Goal: Register for event/course

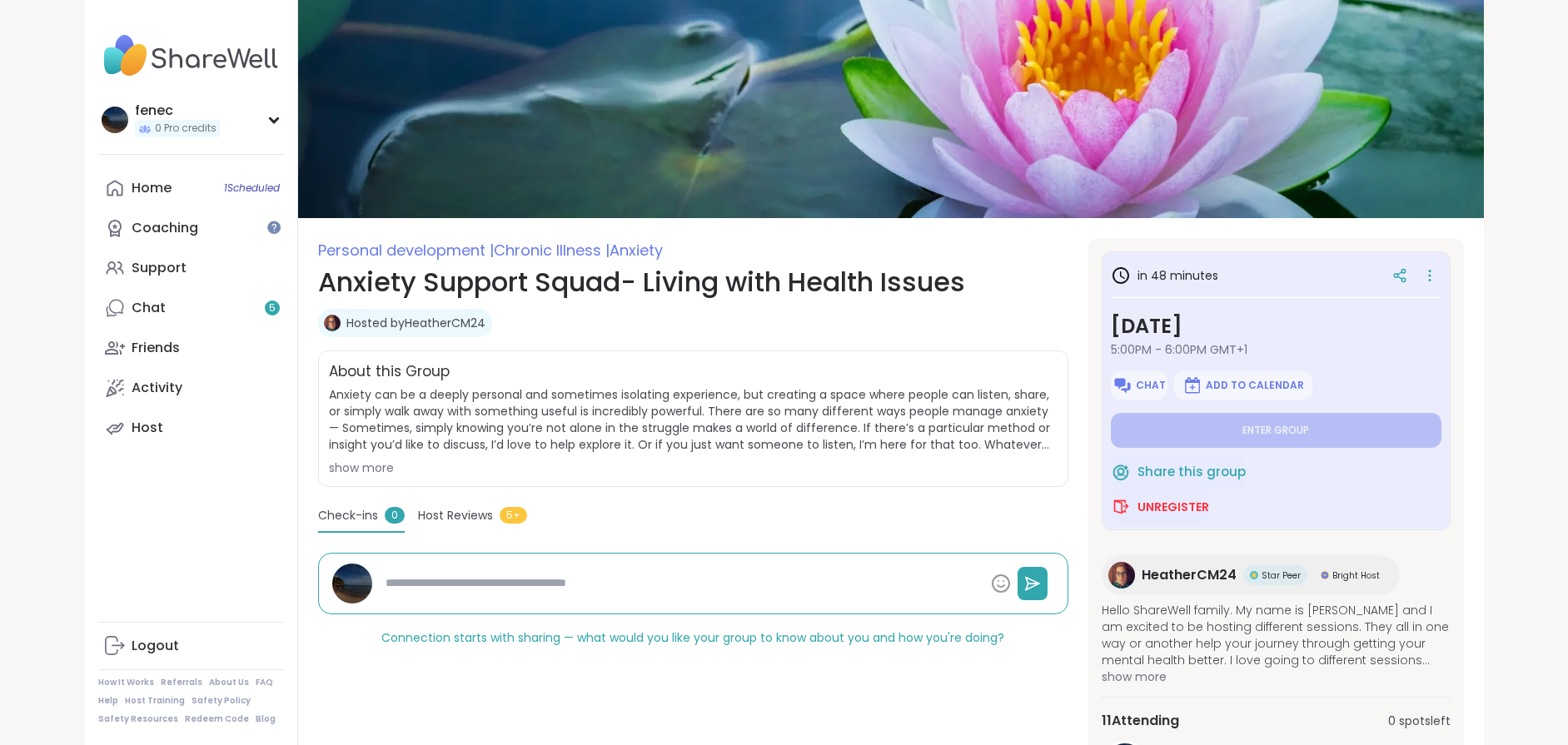
click at [1176, 347] on span "5:00PM - 6:00PM GMT+1" at bounding box center [1276, 350] width 330 height 17
click at [200, 60] on img at bounding box center [191, 55] width 185 height 58
type textarea "*"
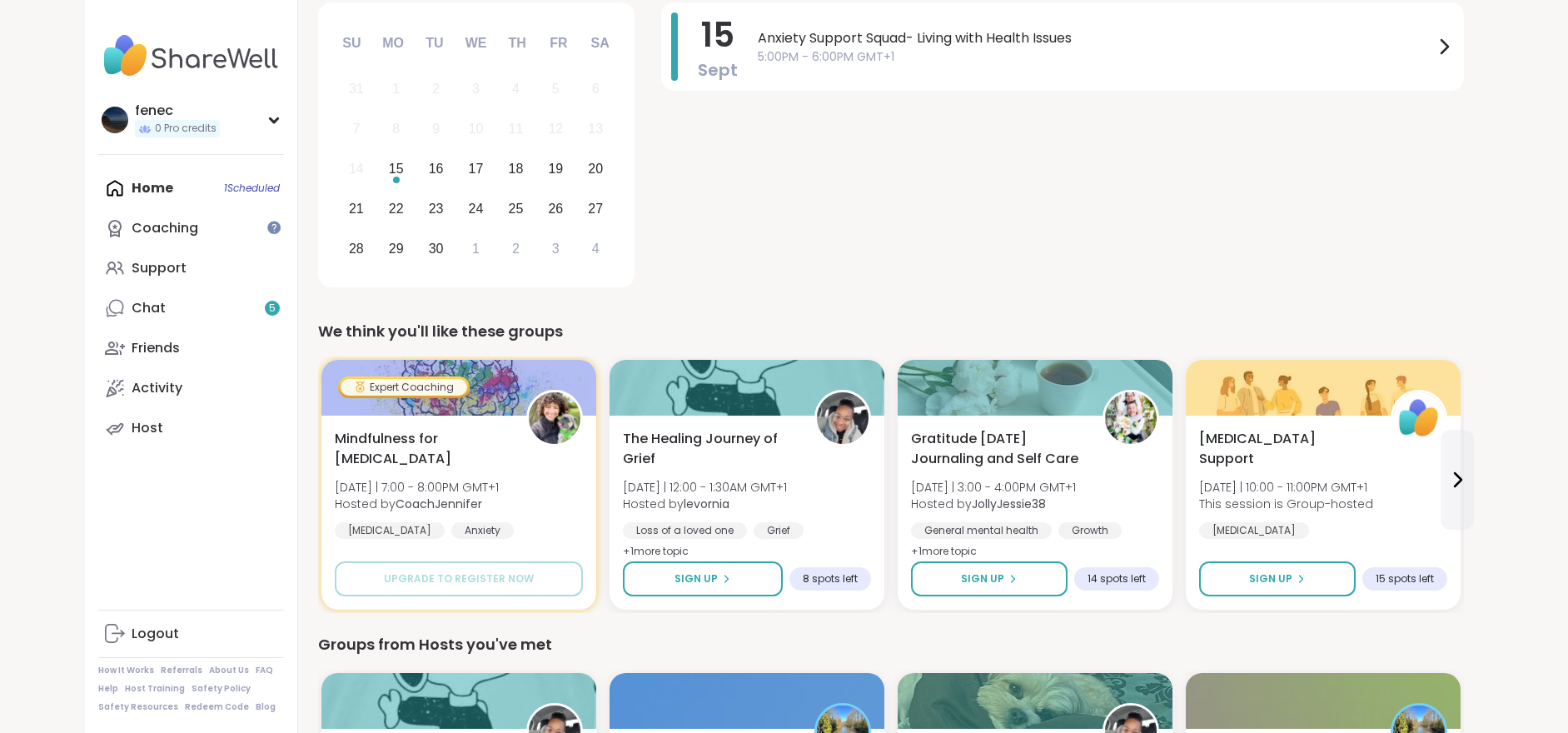
scroll to position [417, 0]
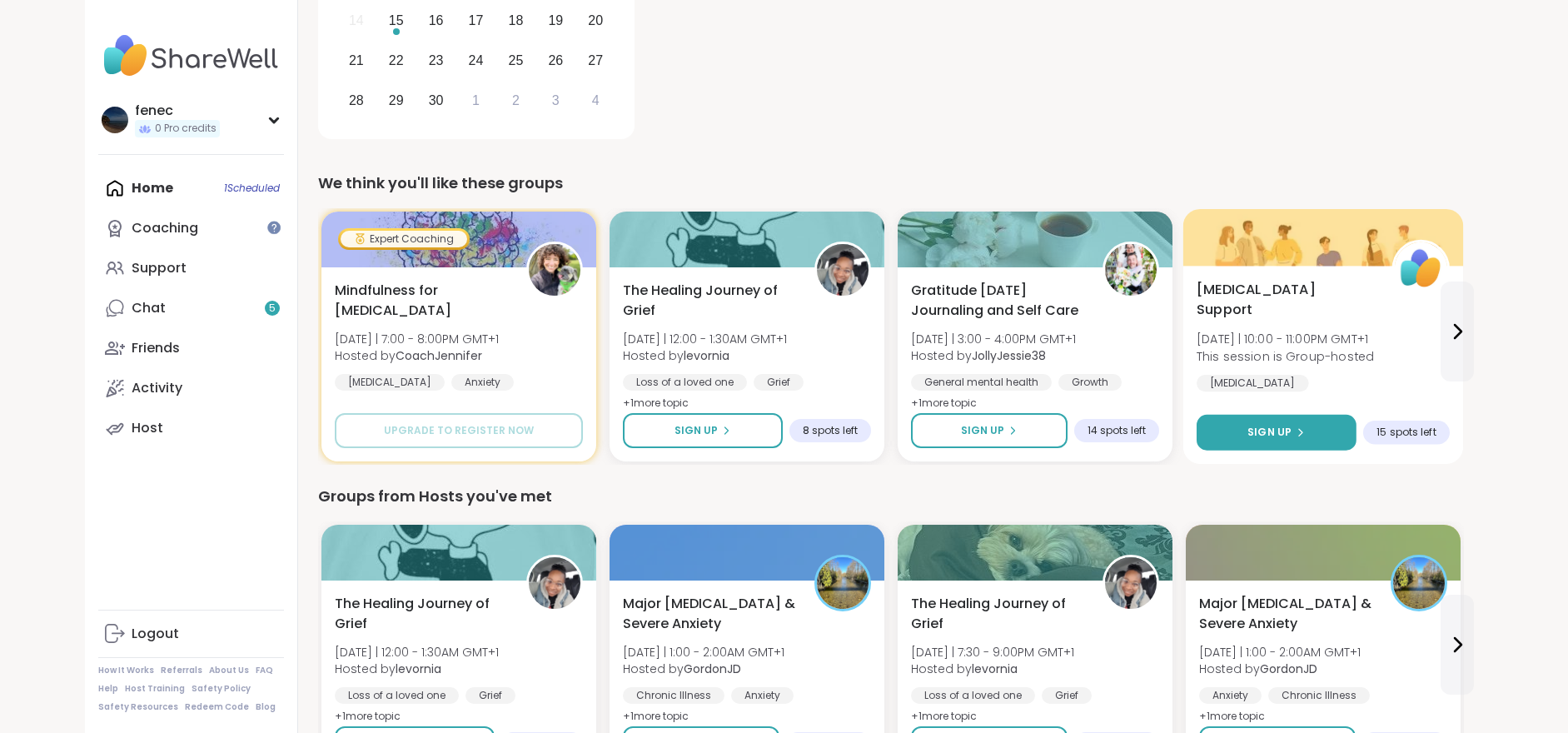
click at [1270, 432] on span "Sign Up" at bounding box center [1269, 432] width 44 height 15
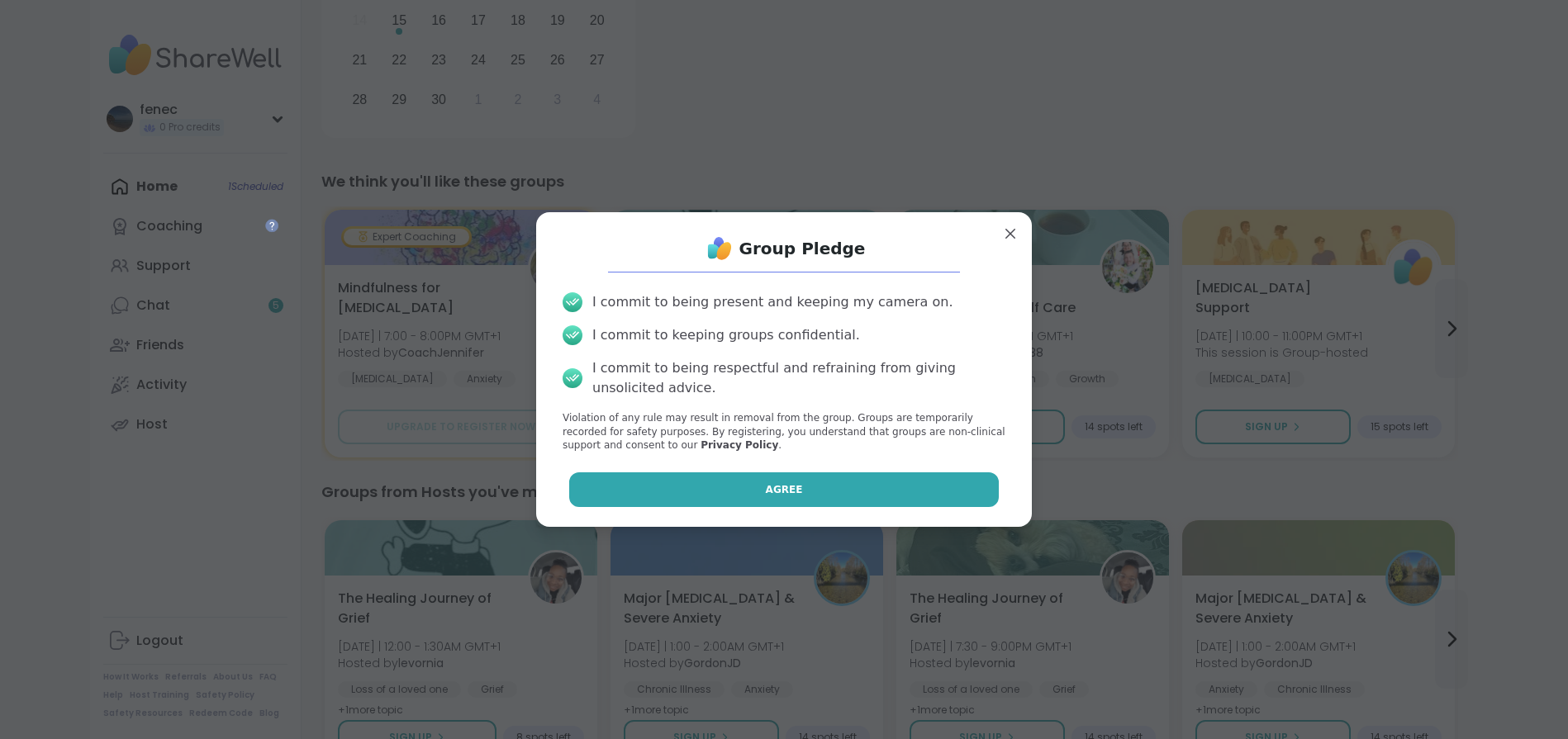
click at [766, 485] on span "Agree" at bounding box center [784, 490] width 37 height 15
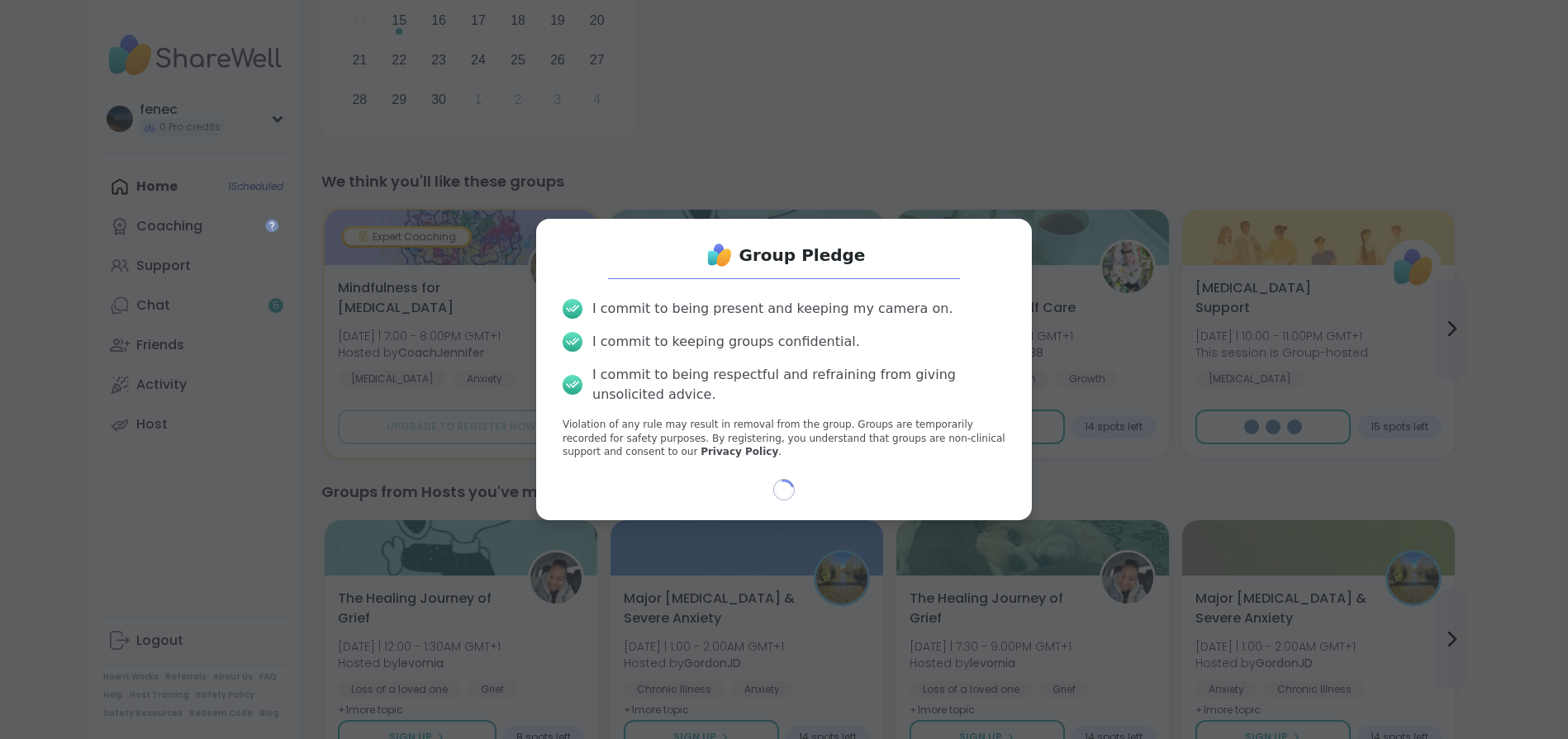
select select "**"
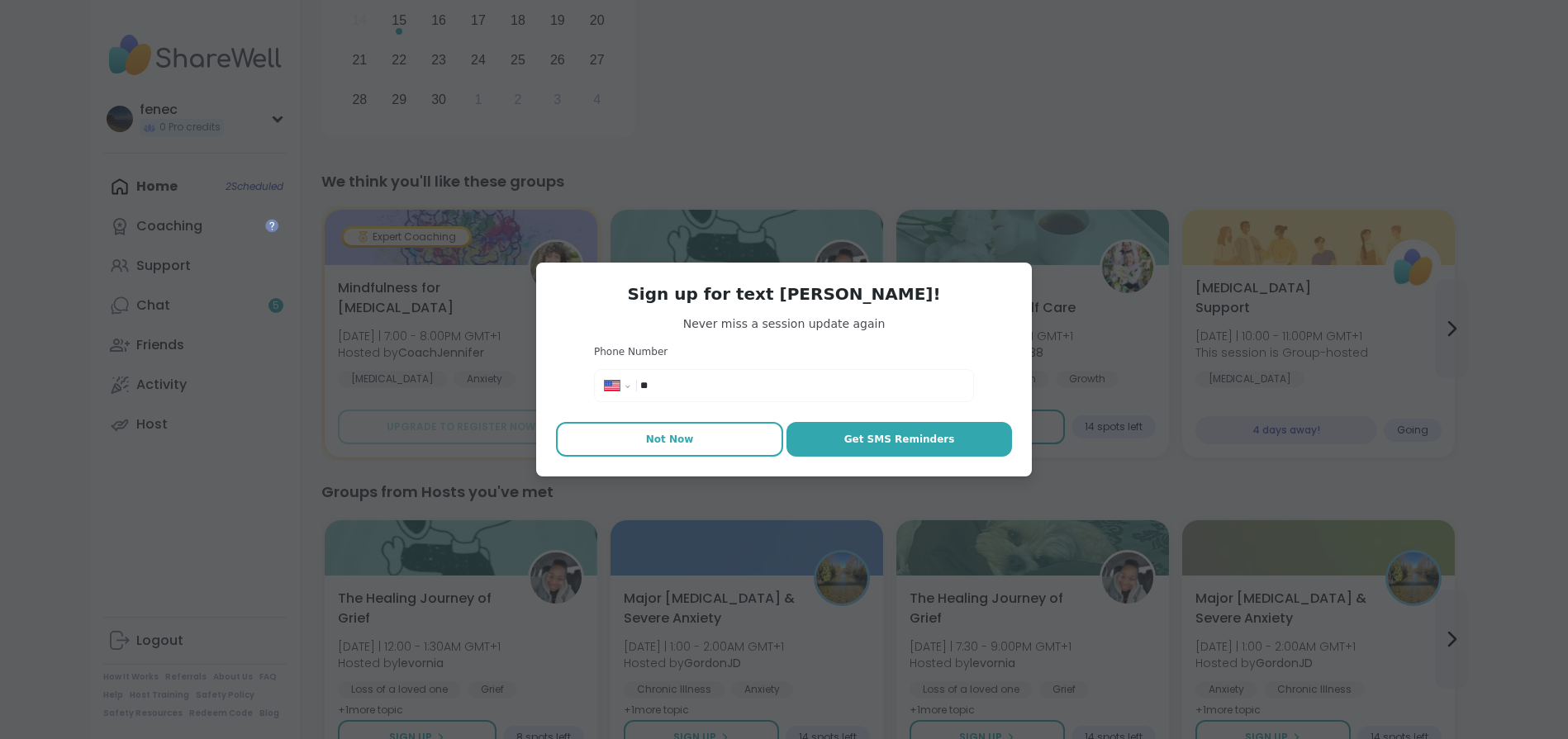
click at [680, 446] on span "Not Now" at bounding box center [669, 439] width 48 height 15
type textarea "*"
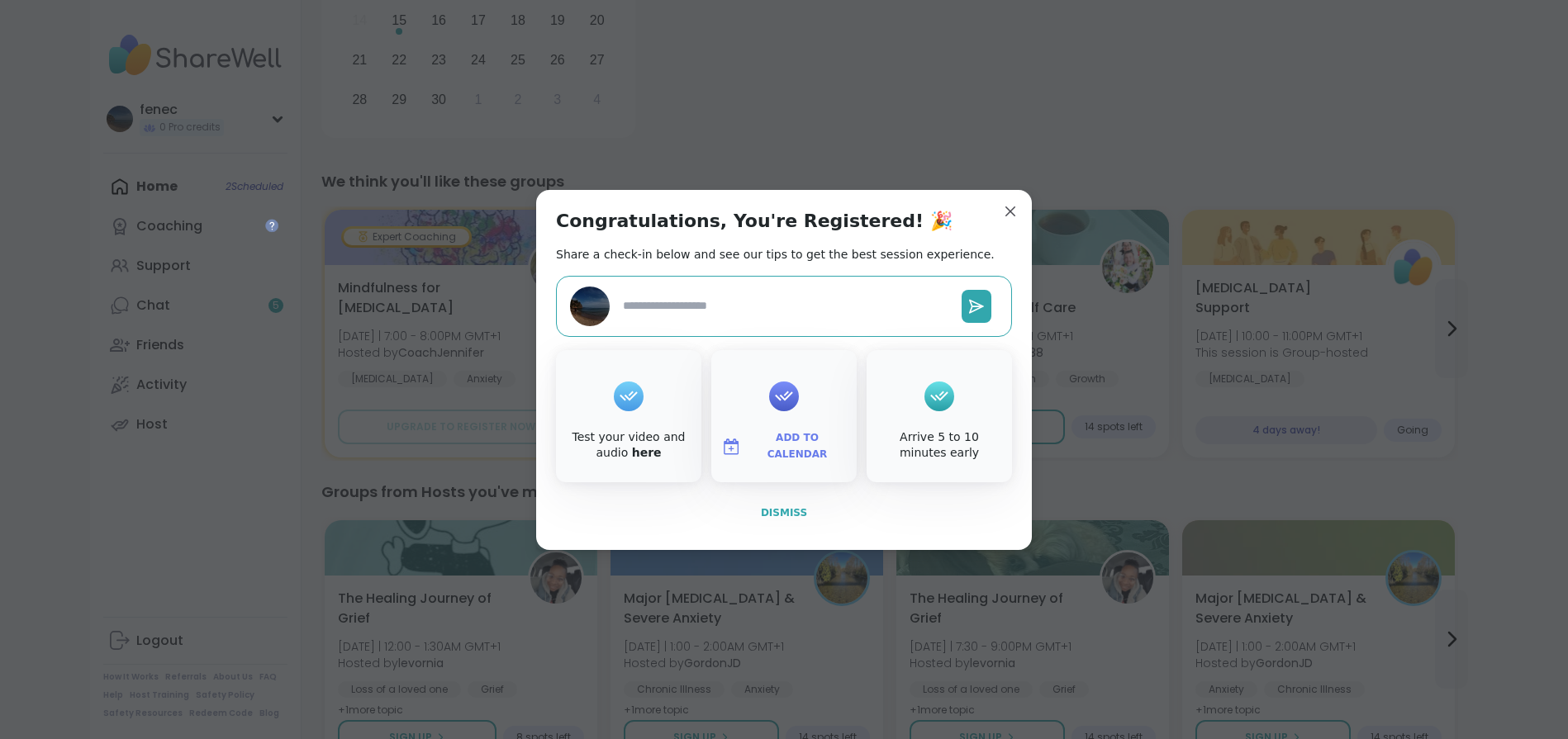
click at [784, 509] on span "Dismiss" at bounding box center [784, 512] width 46 height 11
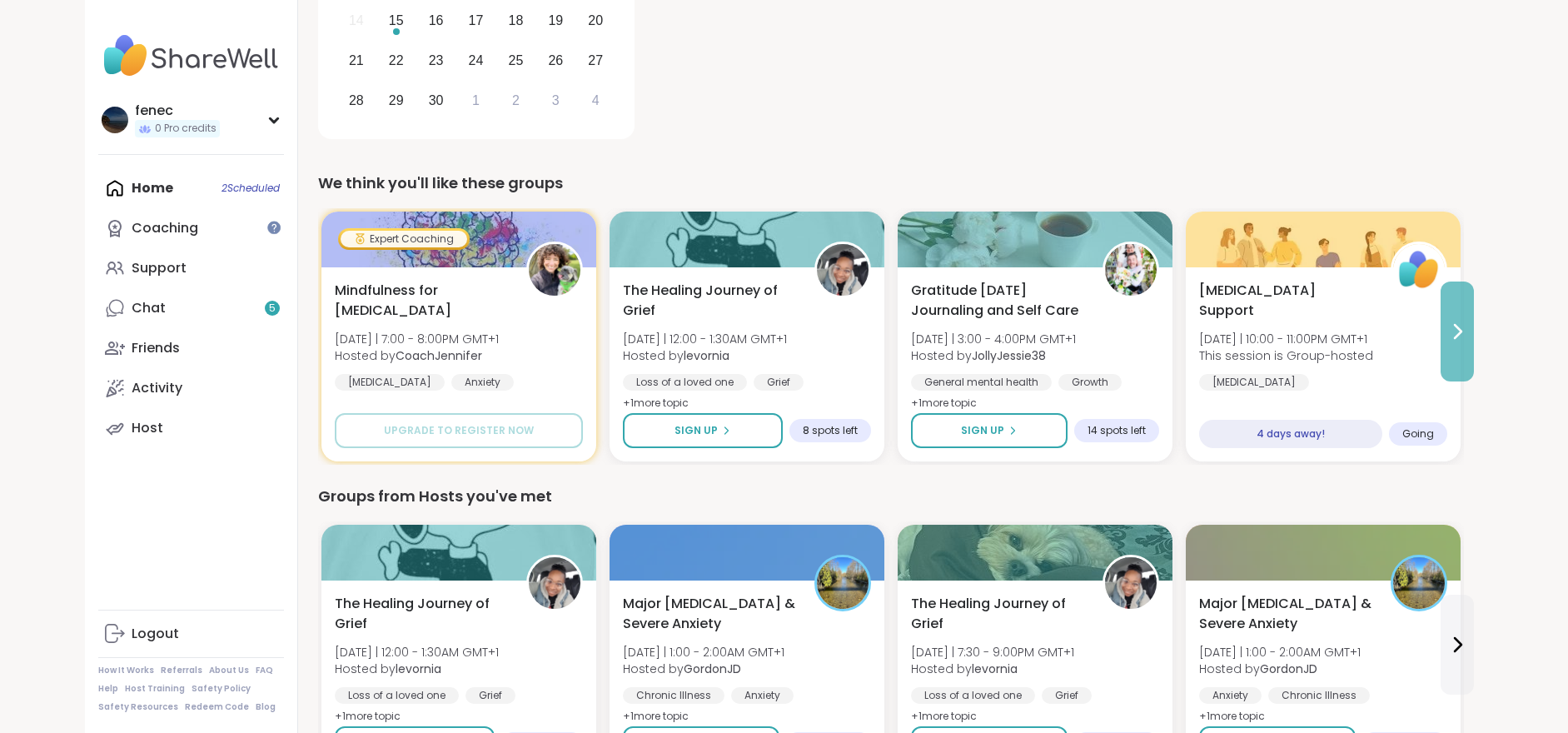
click at [1454, 334] on icon at bounding box center [1457, 331] width 20 height 20
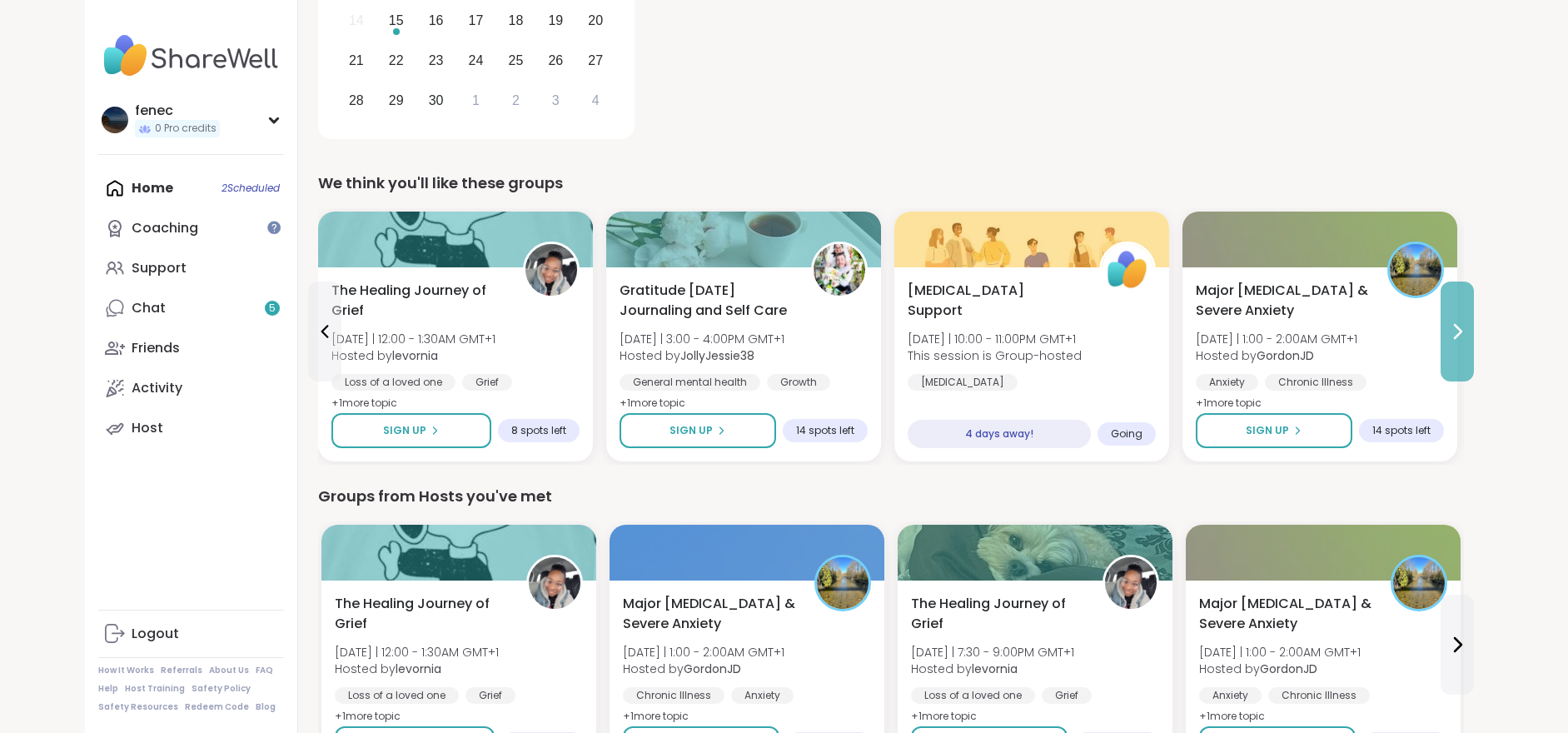
click at [1458, 337] on icon at bounding box center [1457, 331] width 20 height 20
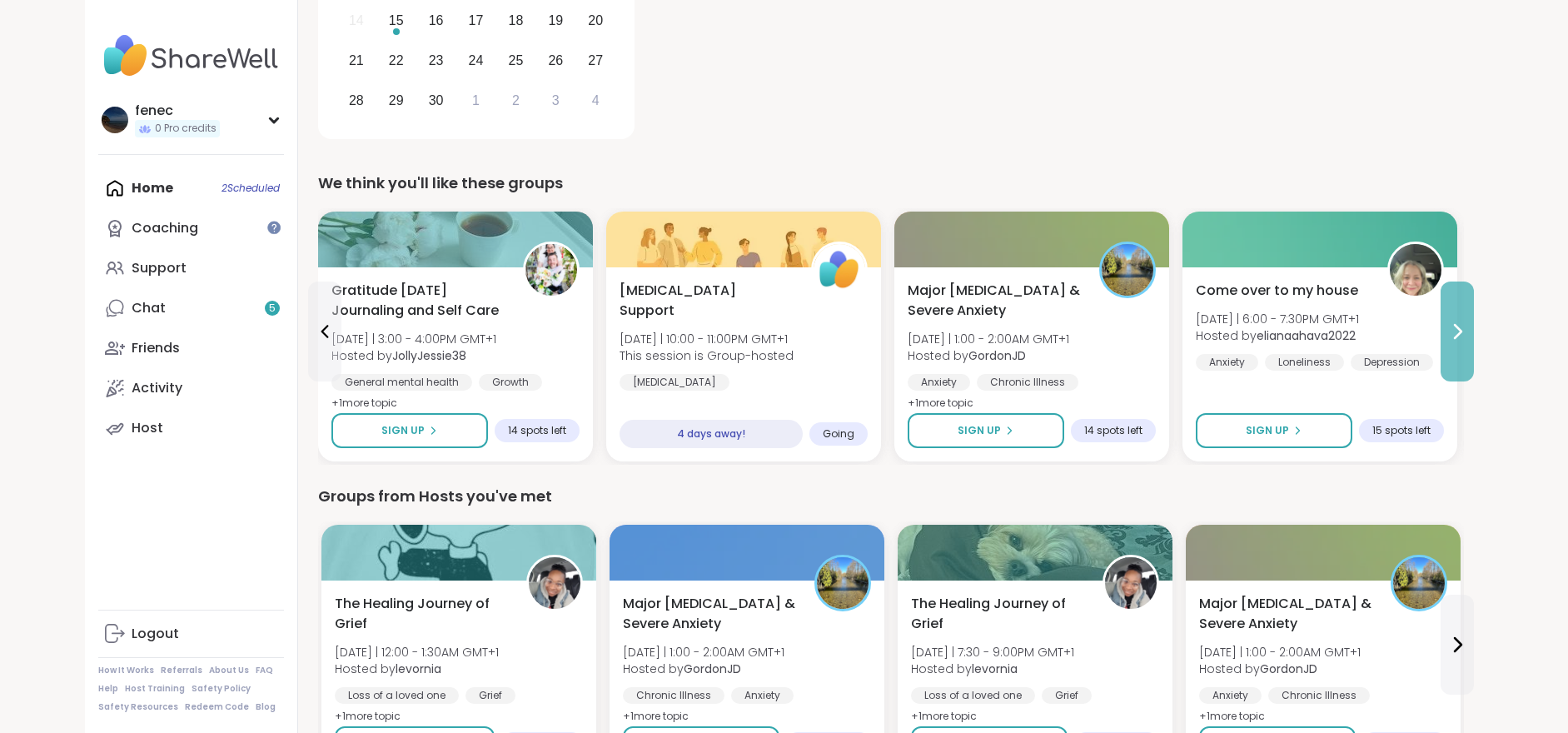
click at [1458, 337] on icon at bounding box center [1457, 331] width 20 height 20
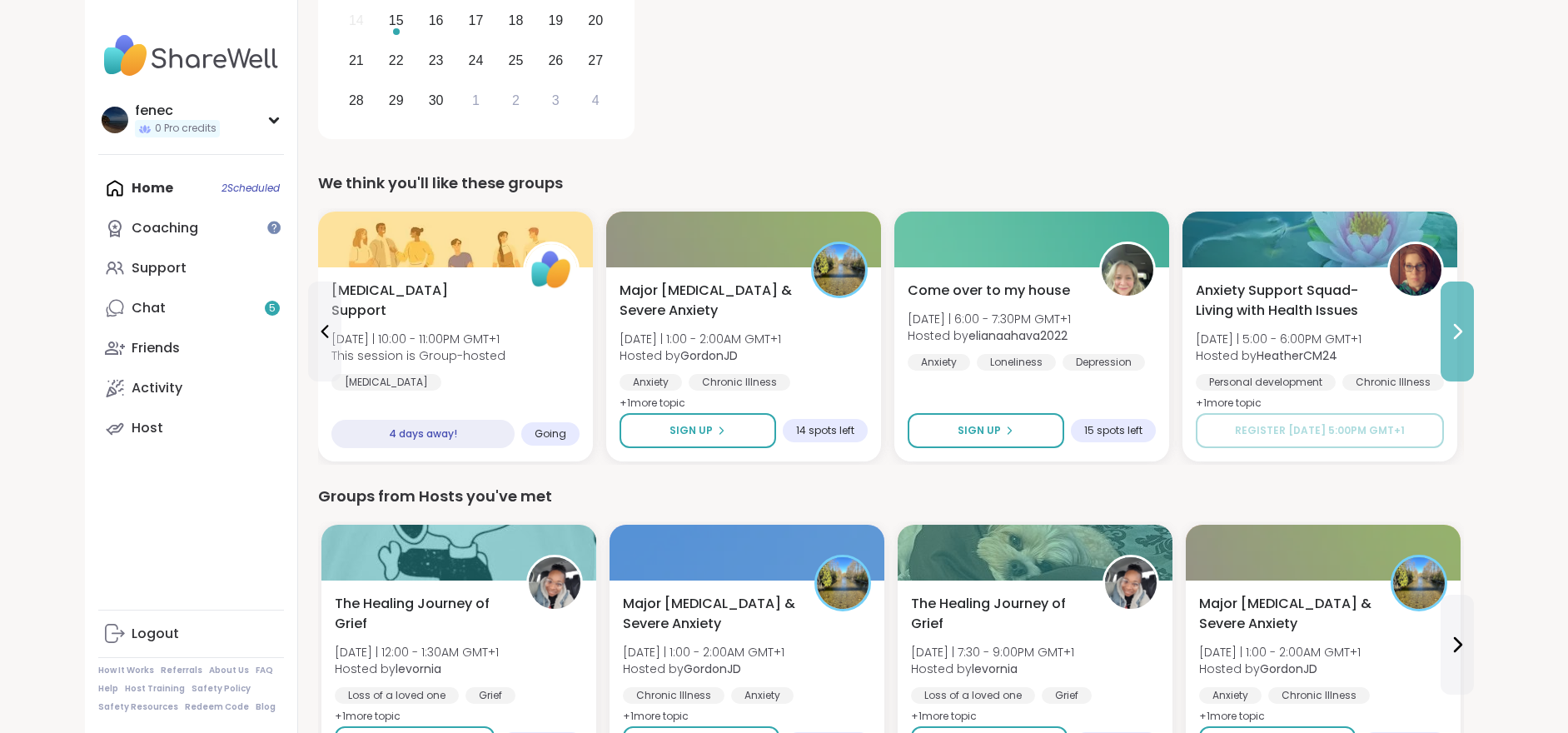
click at [1458, 333] on icon at bounding box center [1458, 331] width 7 height 13
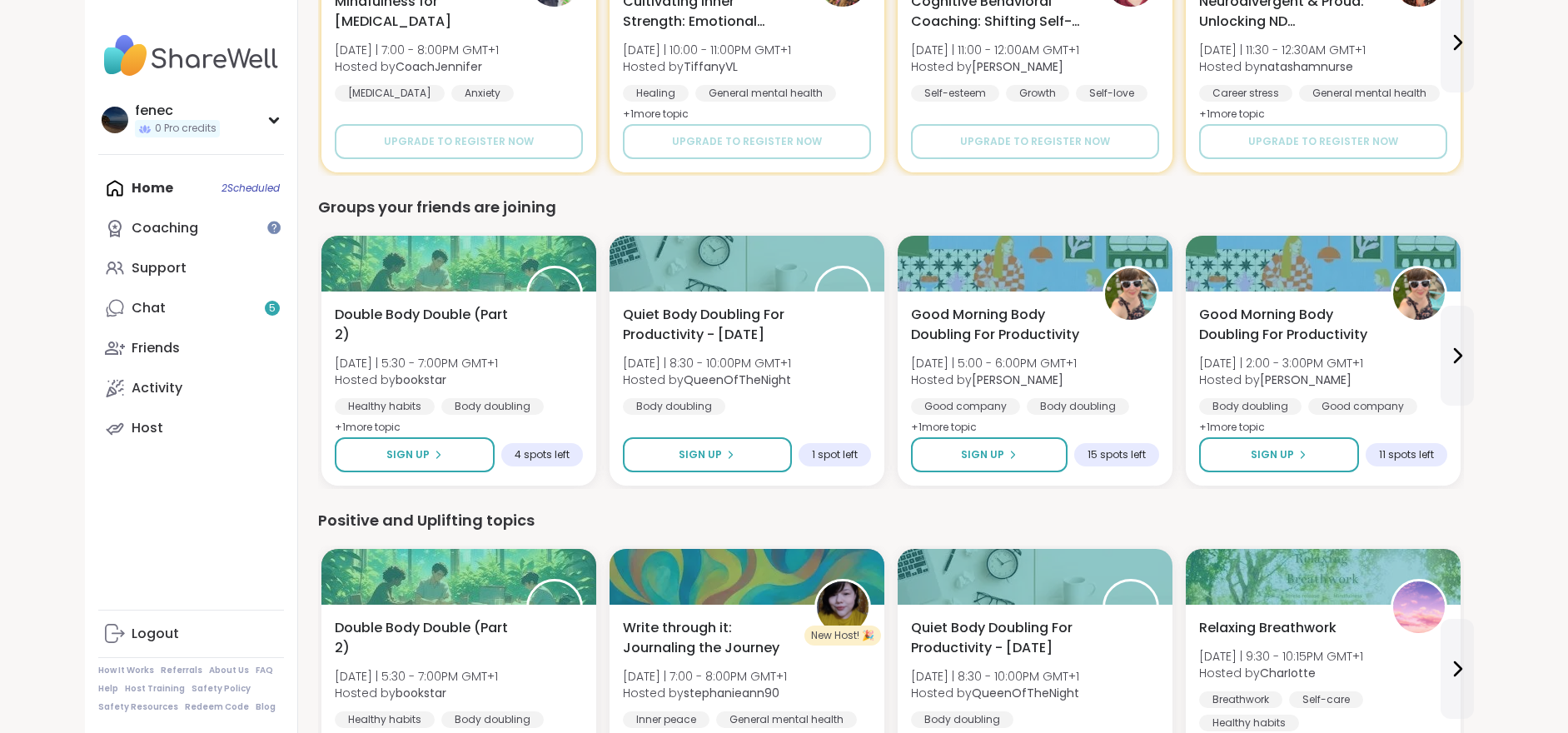
scroll to position [1333, 0]
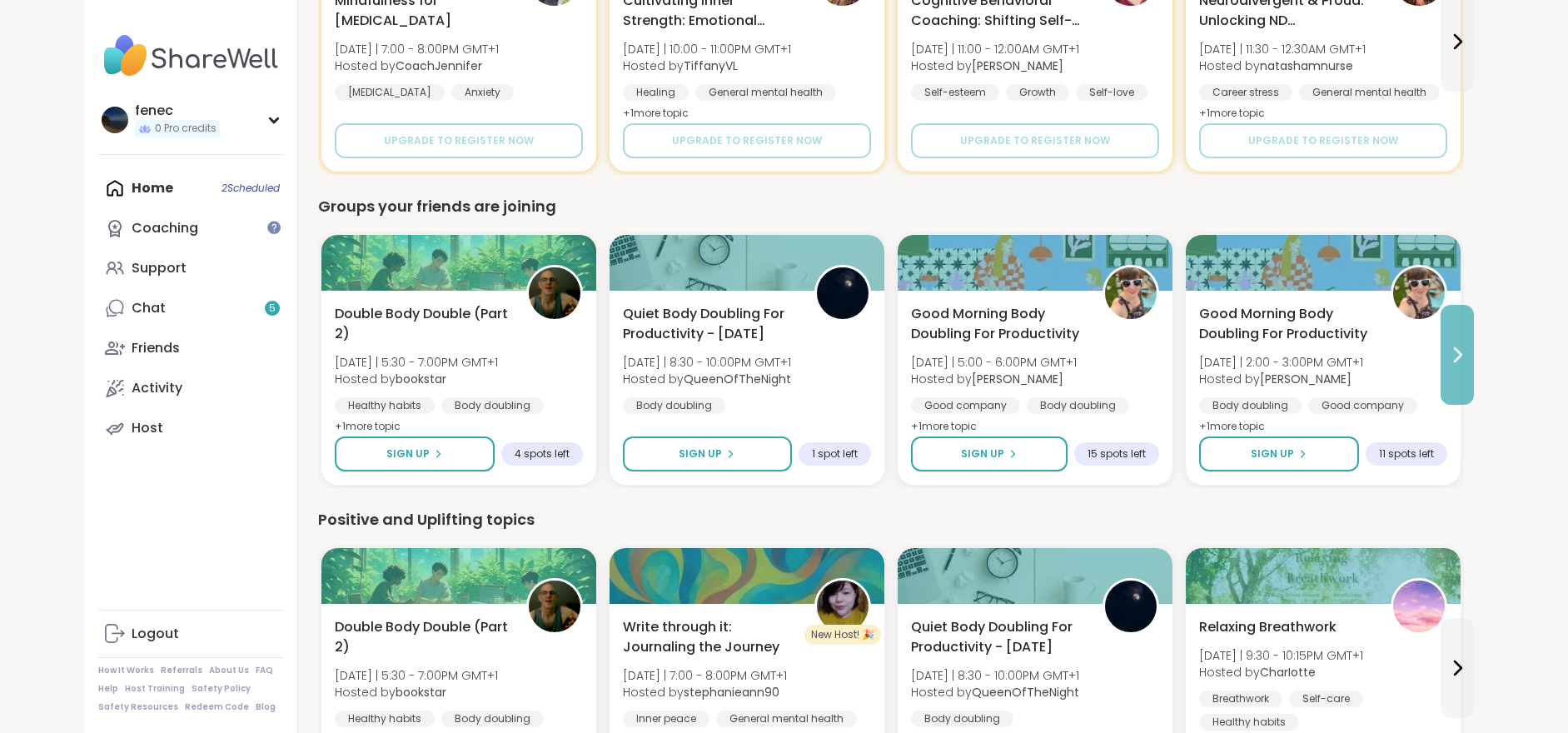
click at [1451, 373] on button at bounding box center [1457, 355] width 33 height 100
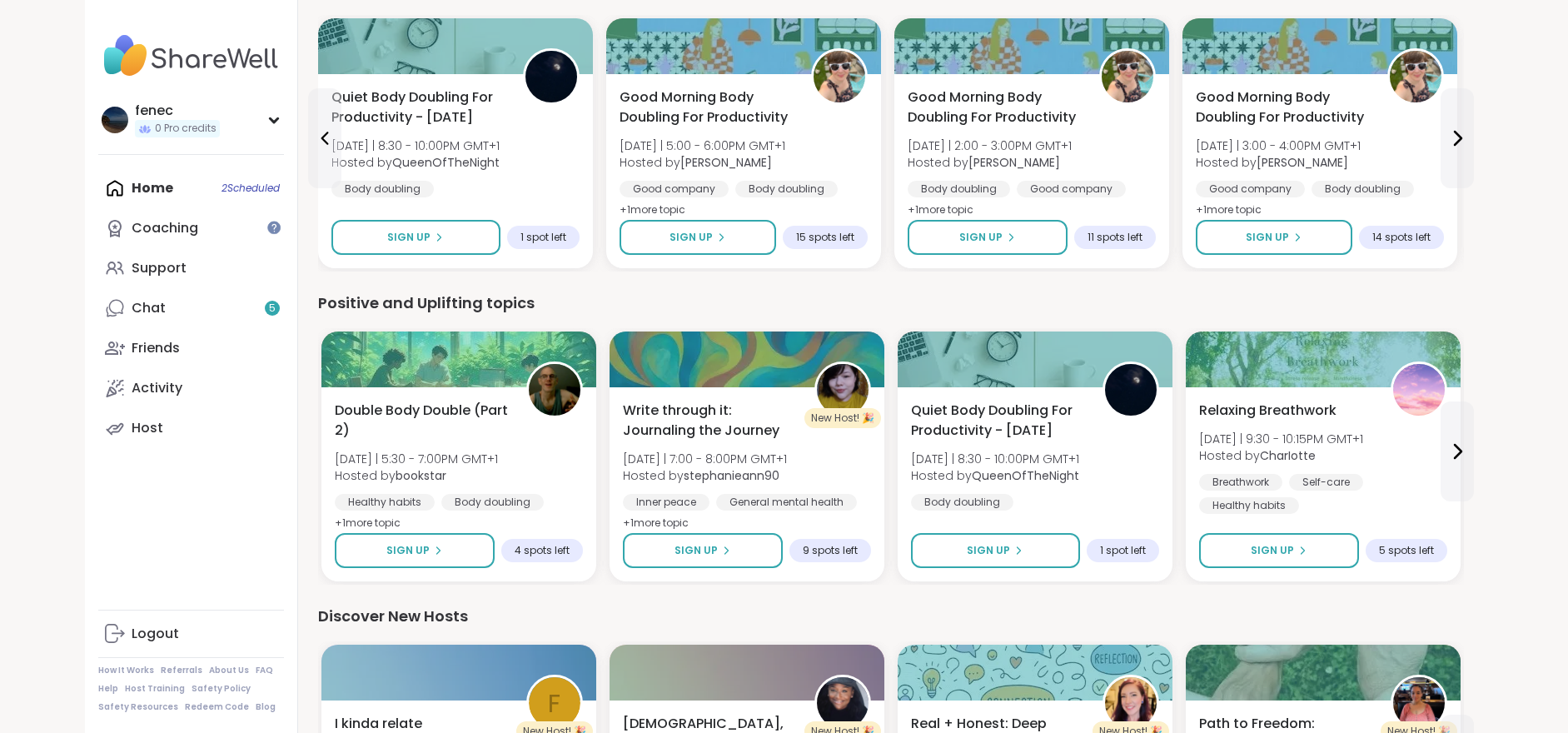
scroll to position [1666, 0]
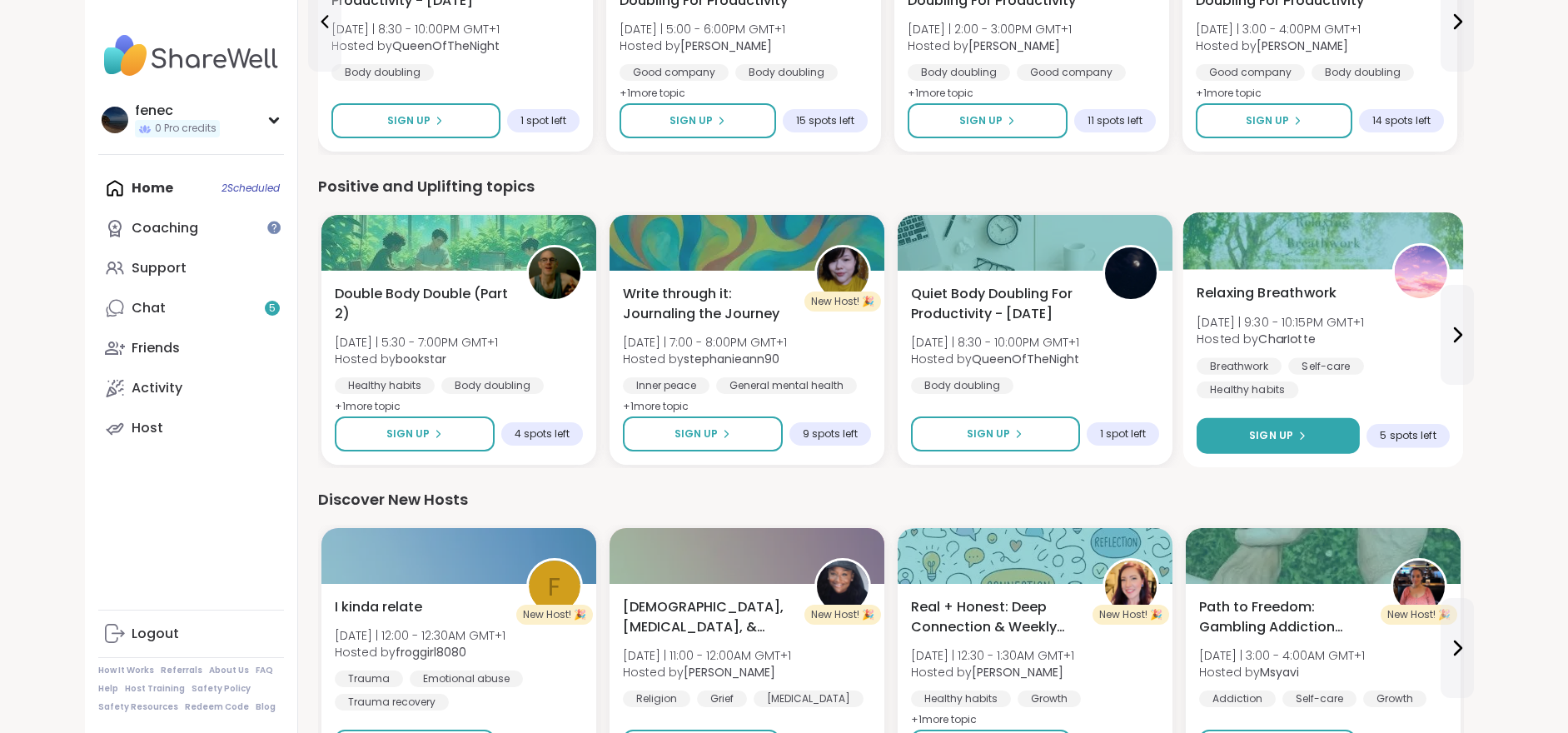
click at [1309, 433] on button "Sign Up" at bounding box center [1278, 436] width 163 height 36
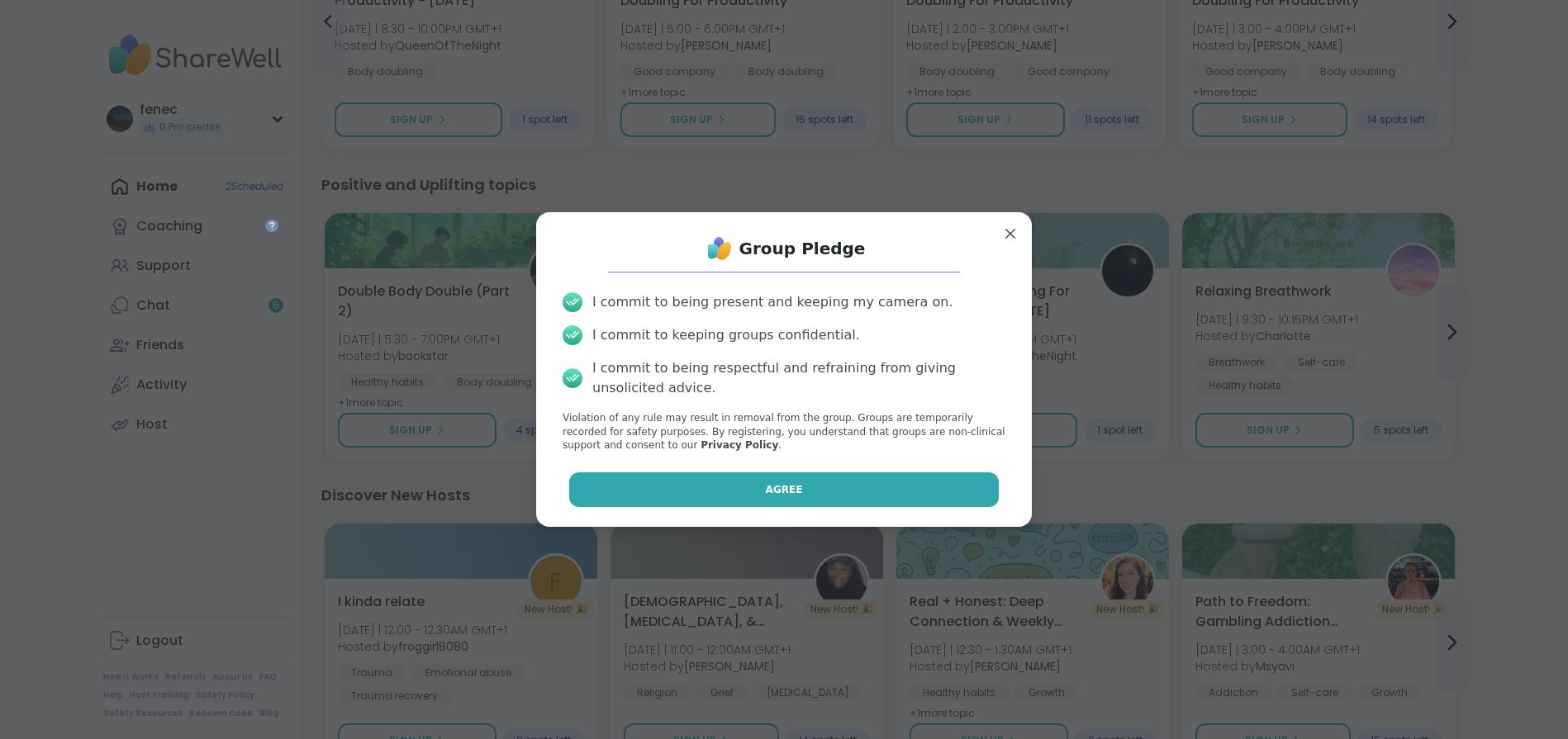
click at [750, 492] on button "Agree" at bounding box center [784, 490] width 431 height 35
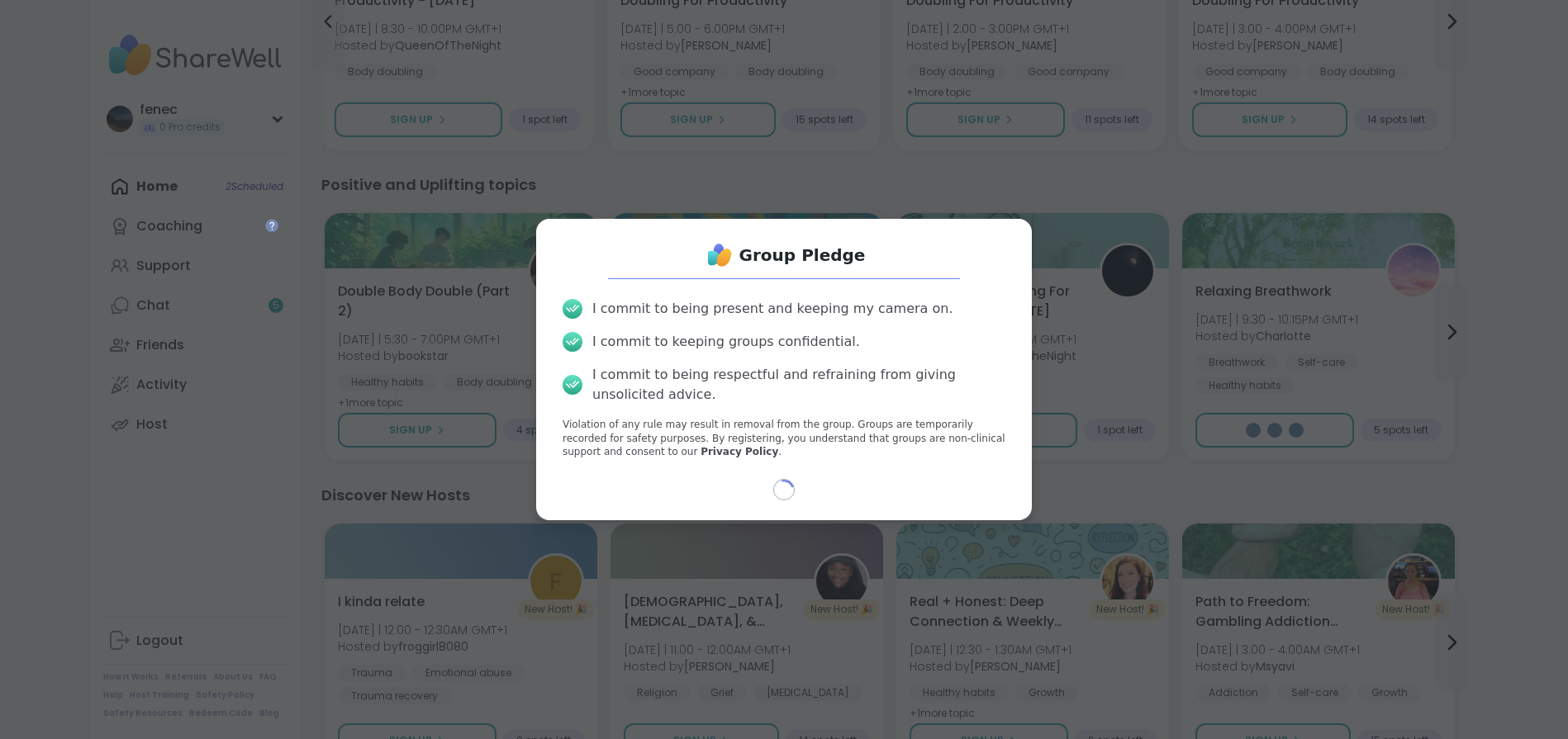
select select "**"
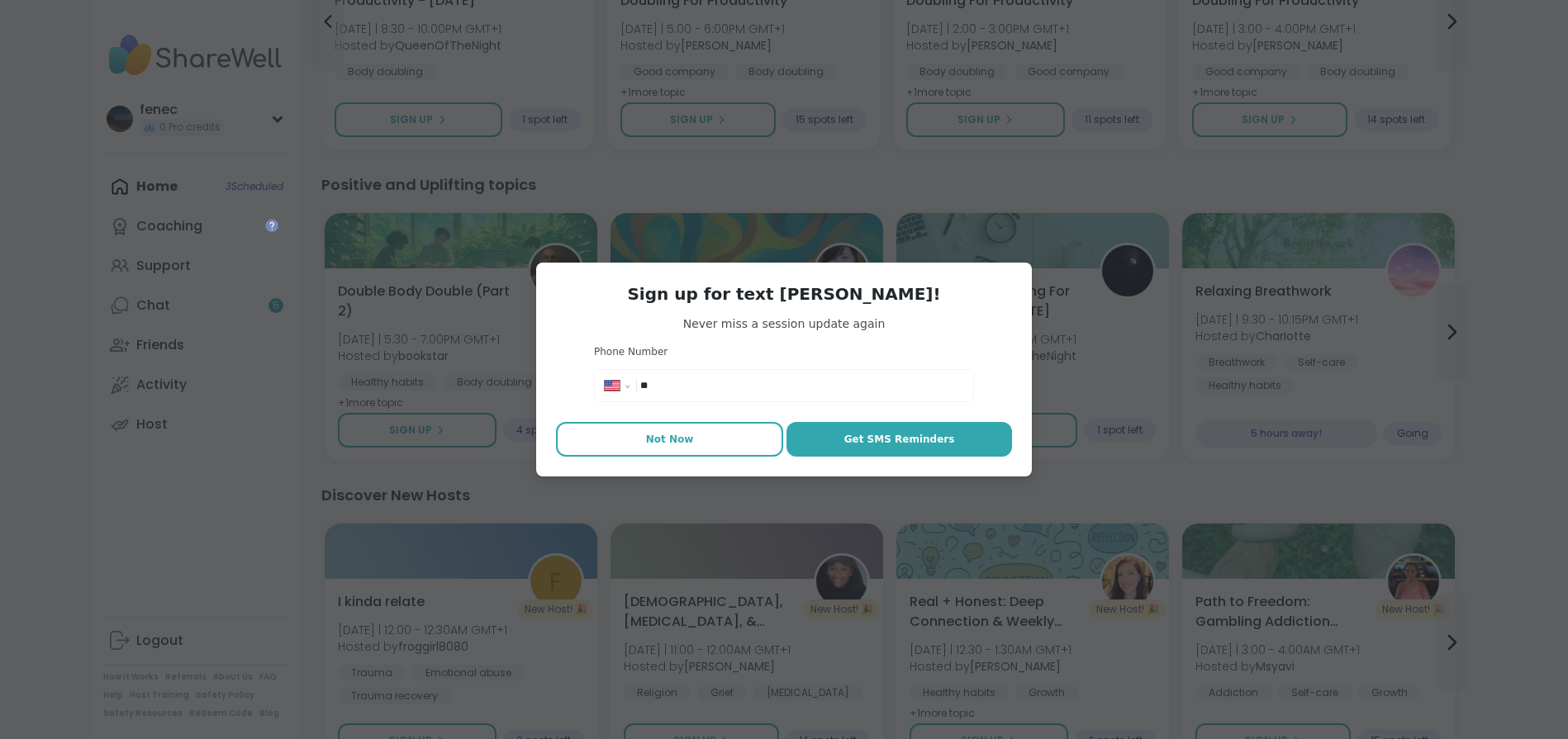
click at [642, 442] on button "Not Now" at bounding box center [669, 439] width 227 height 35
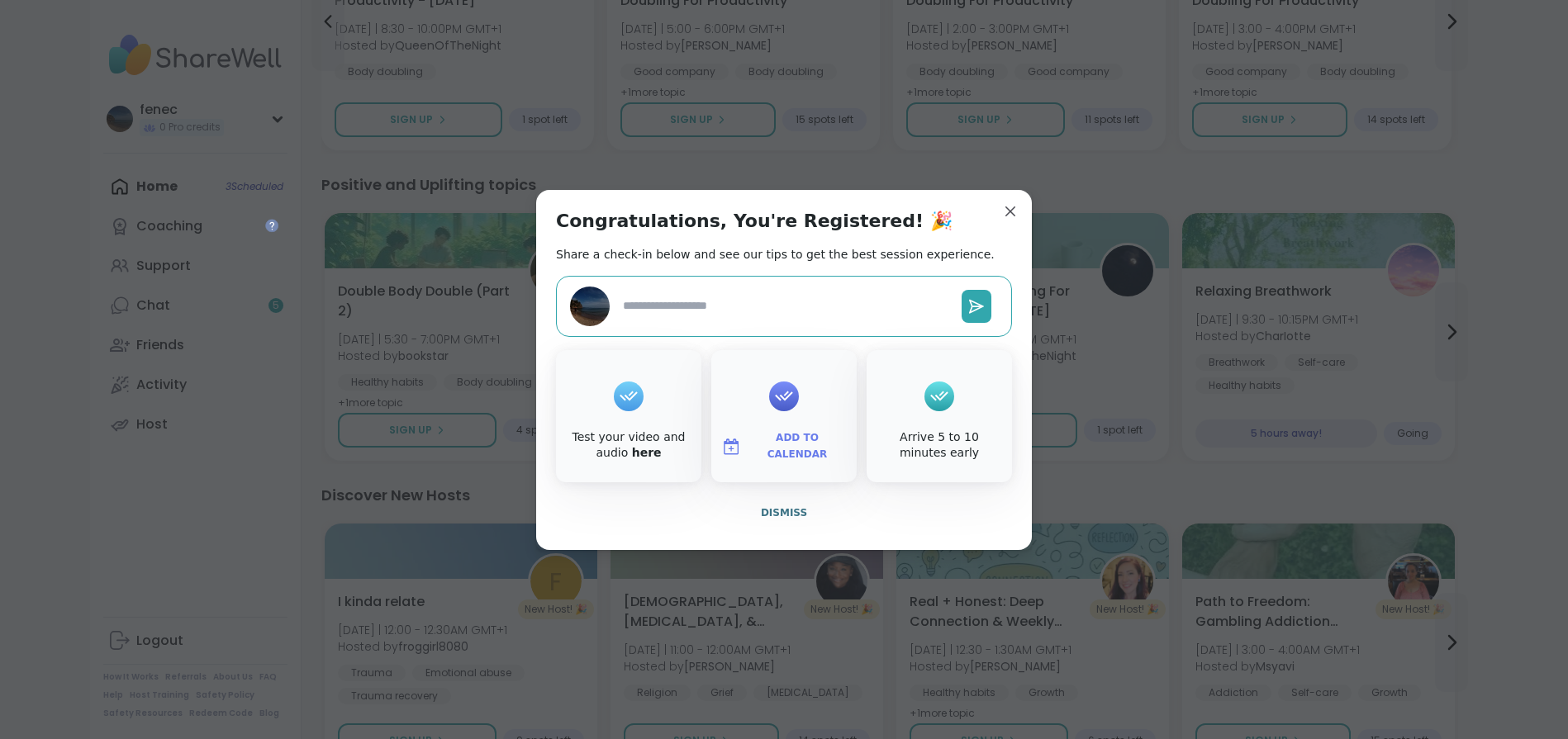
type textarea "*"
click at [772, 512] on span "Dismiss" at bounding box center [784, 512] width 46 height 11
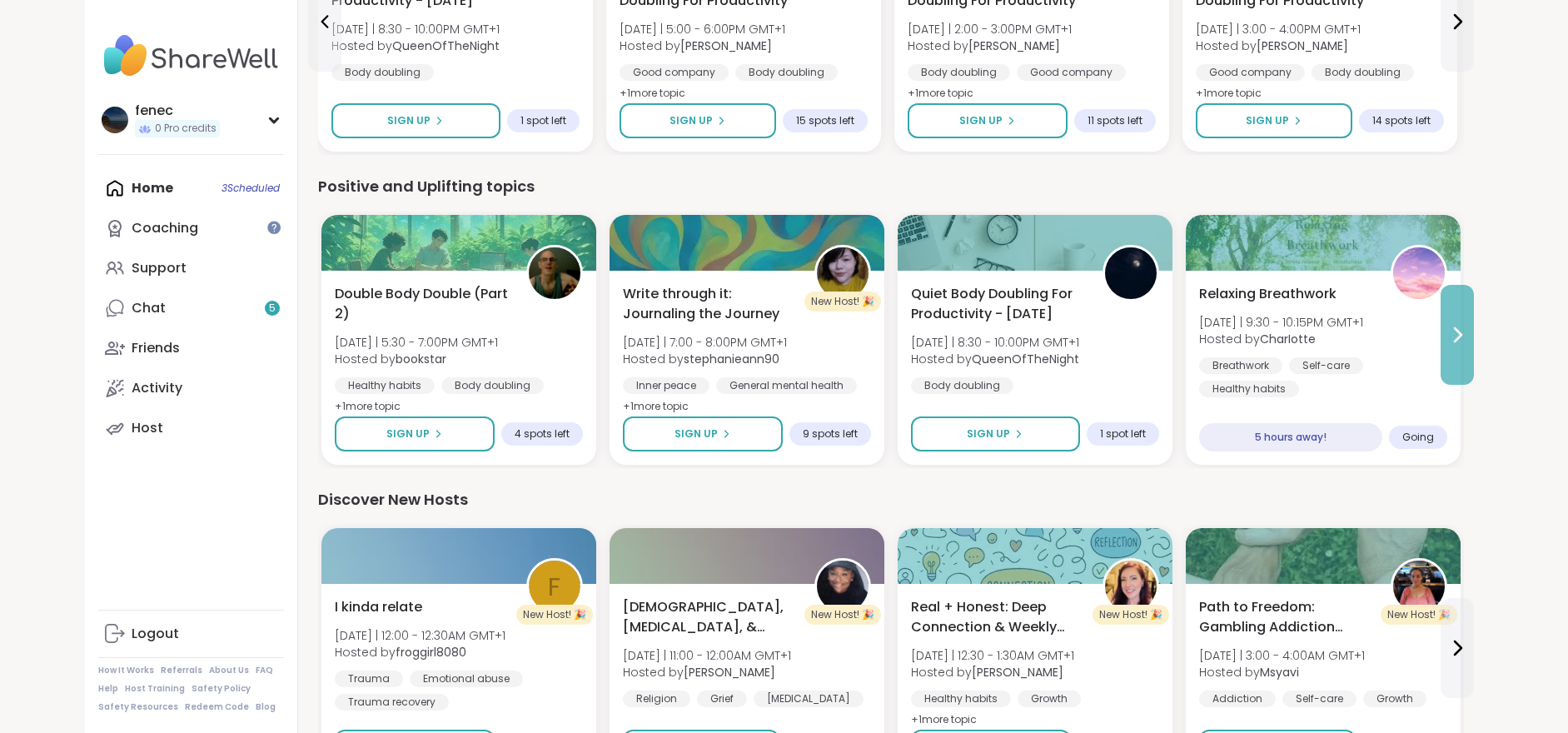
click at [1459, 327] on icon at bounding box center [1457, 335] width 20 height 20
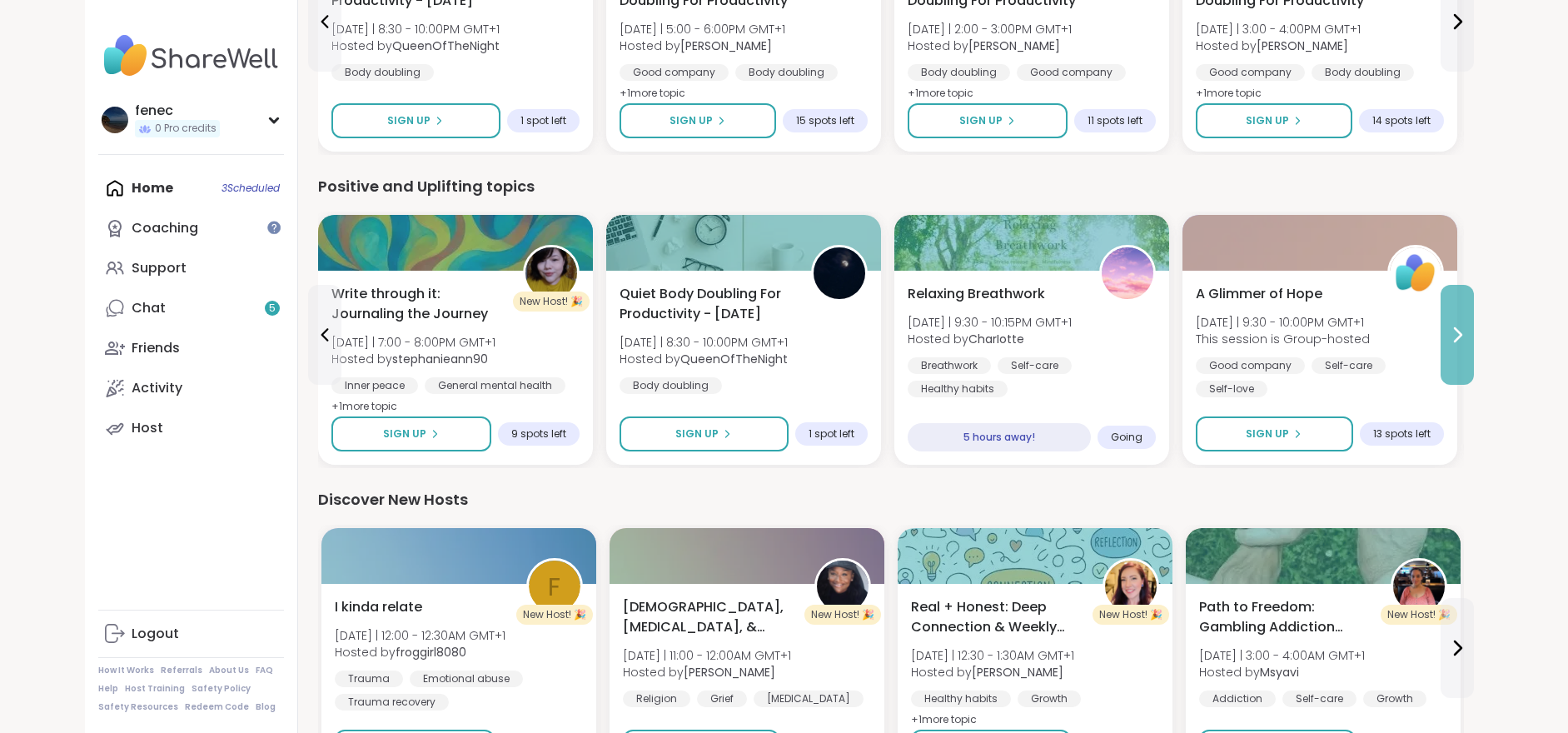
click at [1459, 327] on icon at bounding box center [1457, 335] width 20 height 20
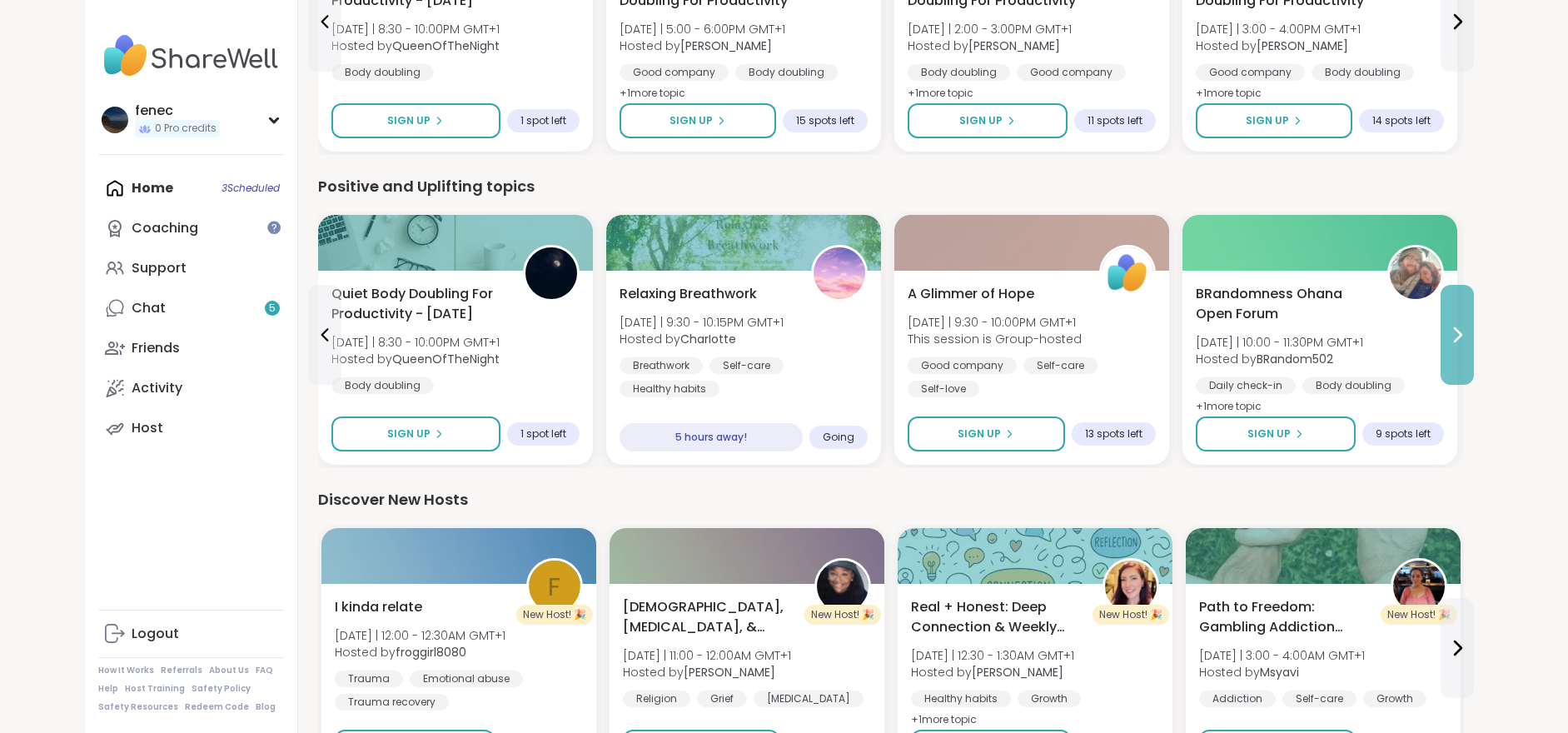
click at [1459, 327] on icon at bounding box center [1457, 335] width 20 height 20
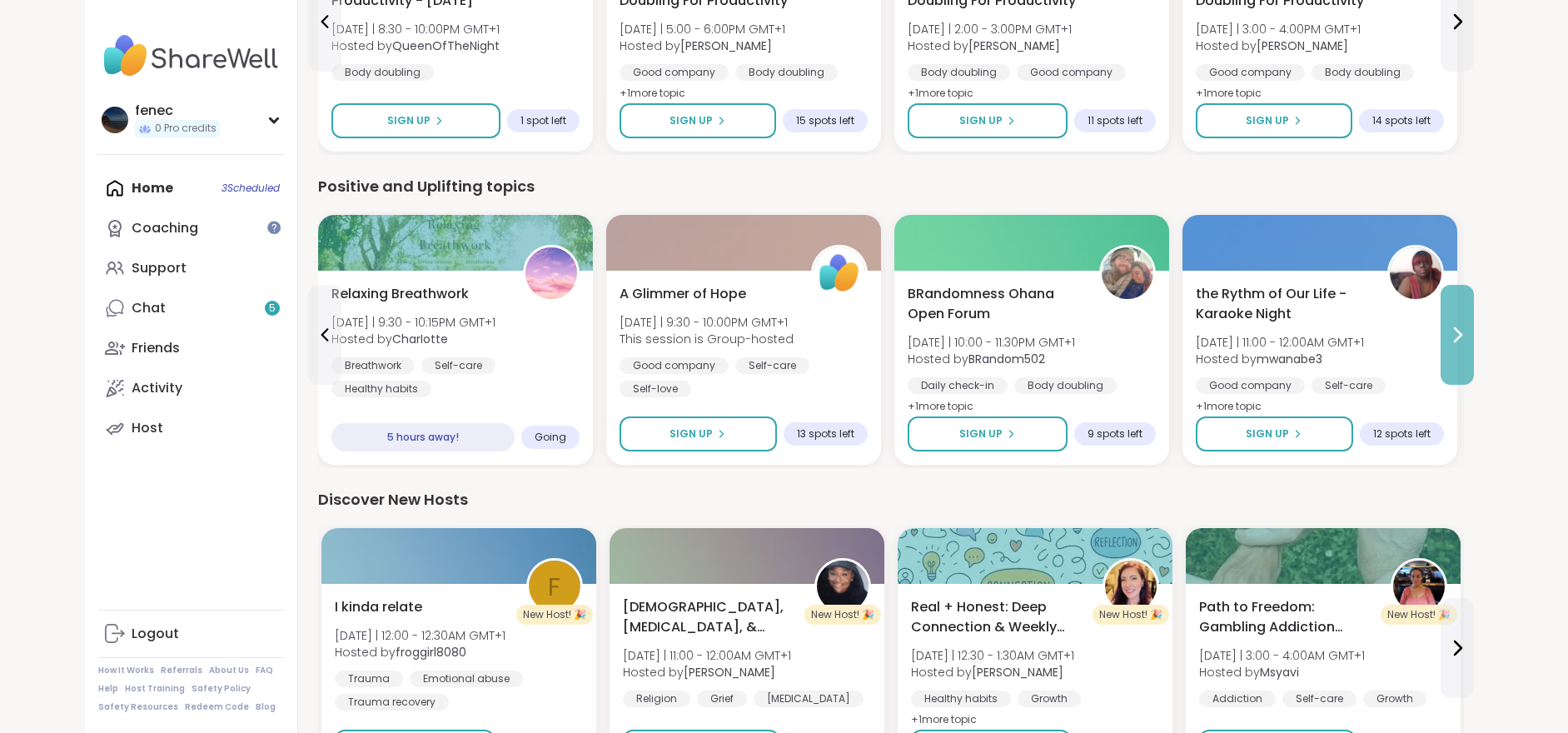
click at [1459, 337] on icon at bounding box center [1458, 335] width 7 height 13
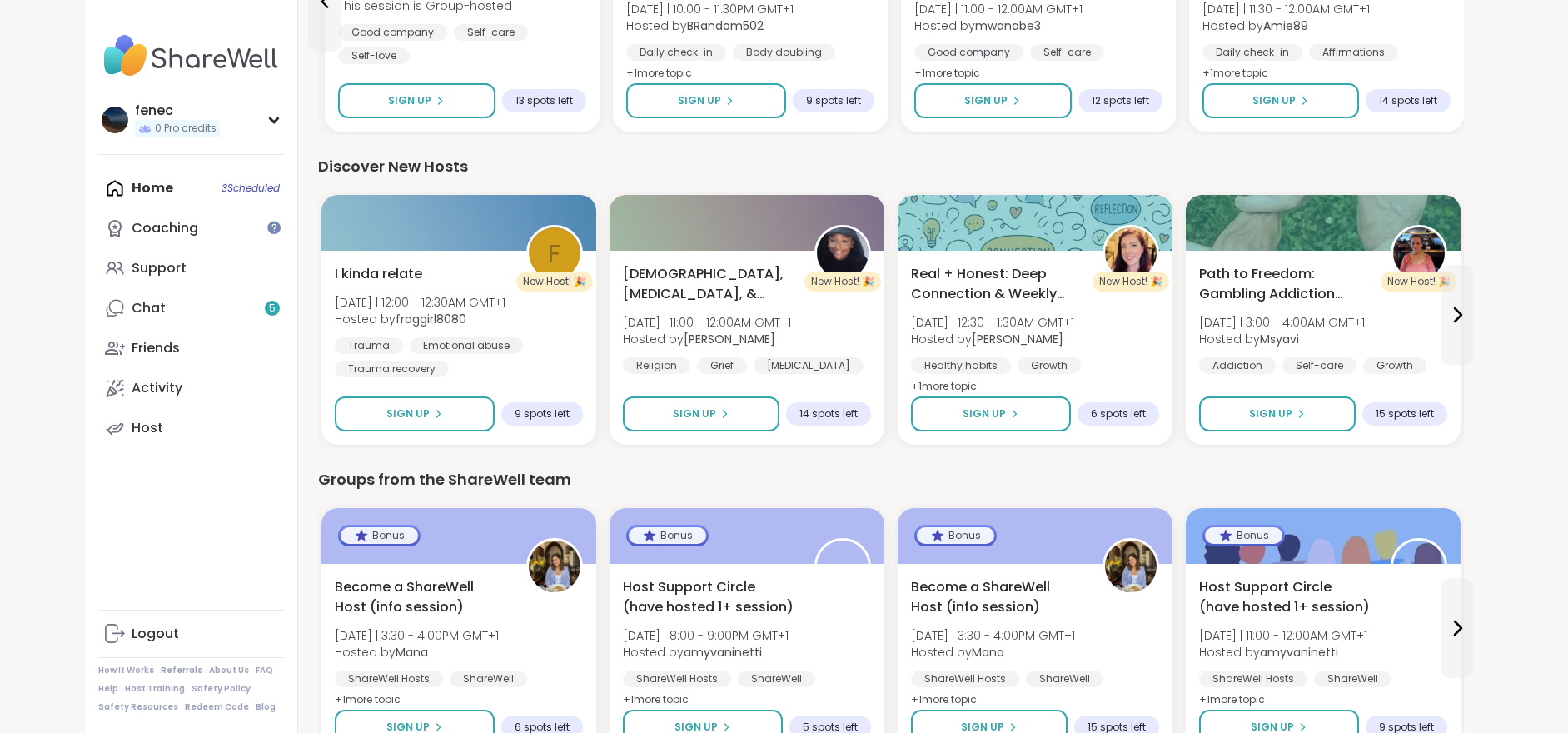
scroll to position [2083, 0]
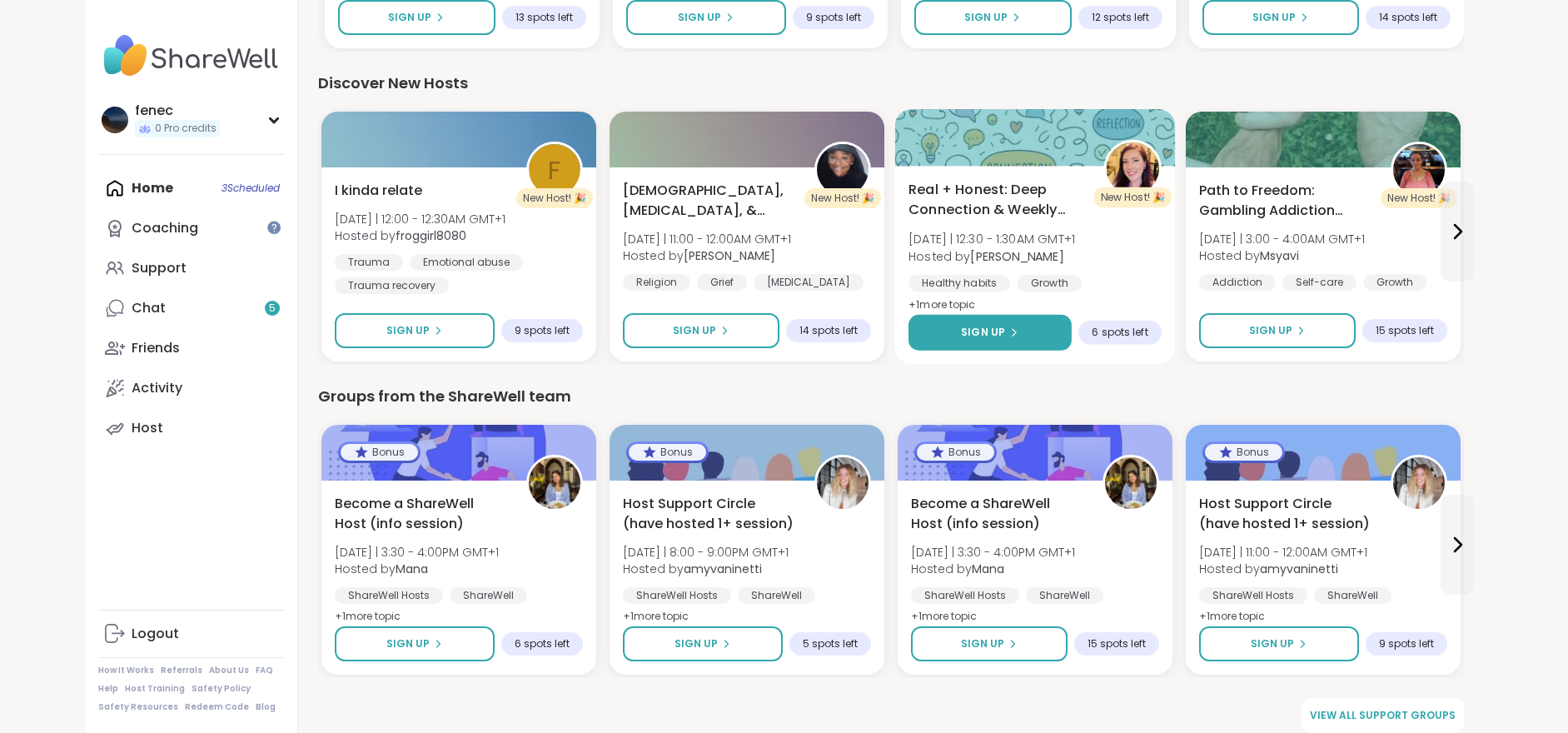
click at [976, 330] on span "Sign Up" at bounding box center [983, 332] width 44 height 15
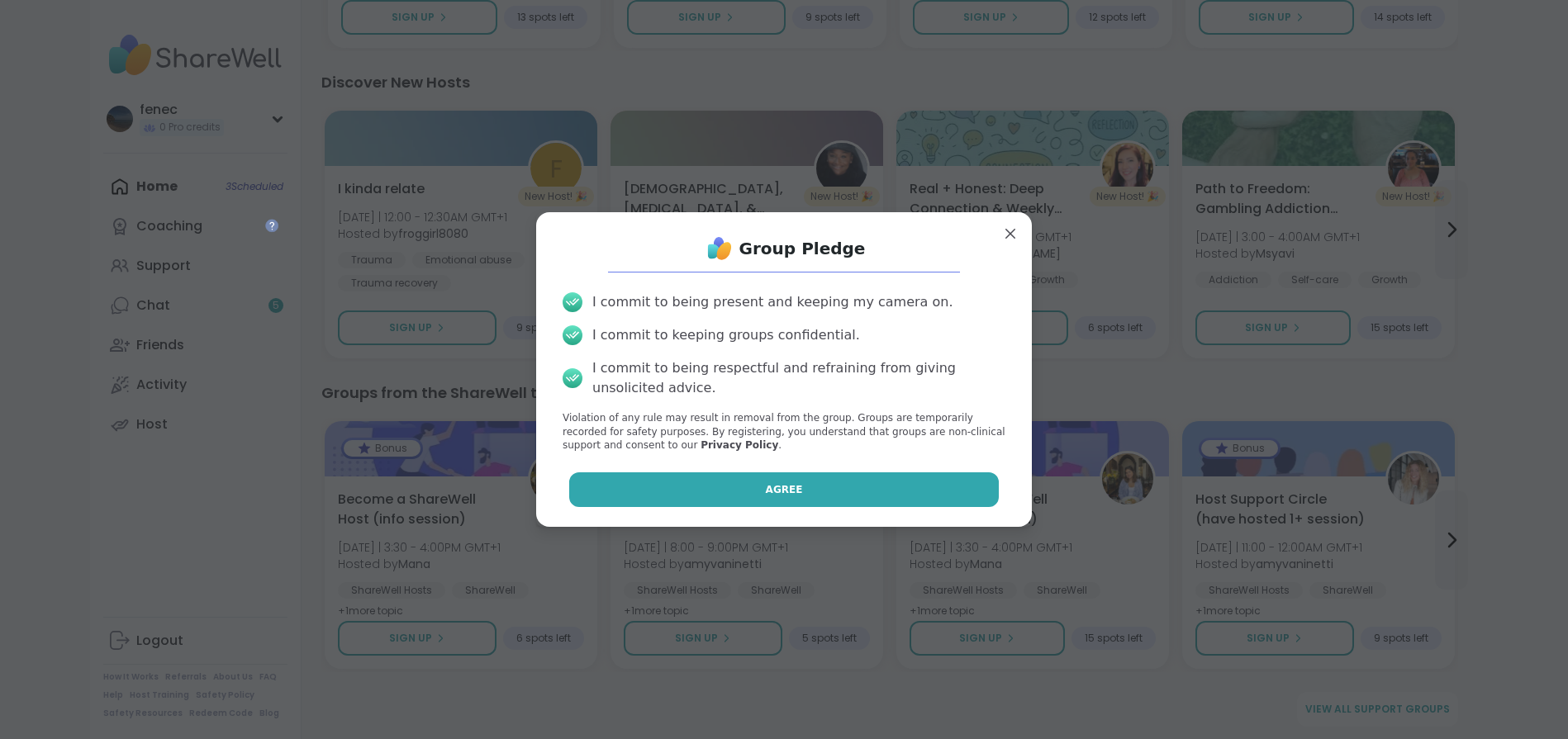
click at [823, 492] on button "Agree" at bounding box center [784, 490] width 431 height 35
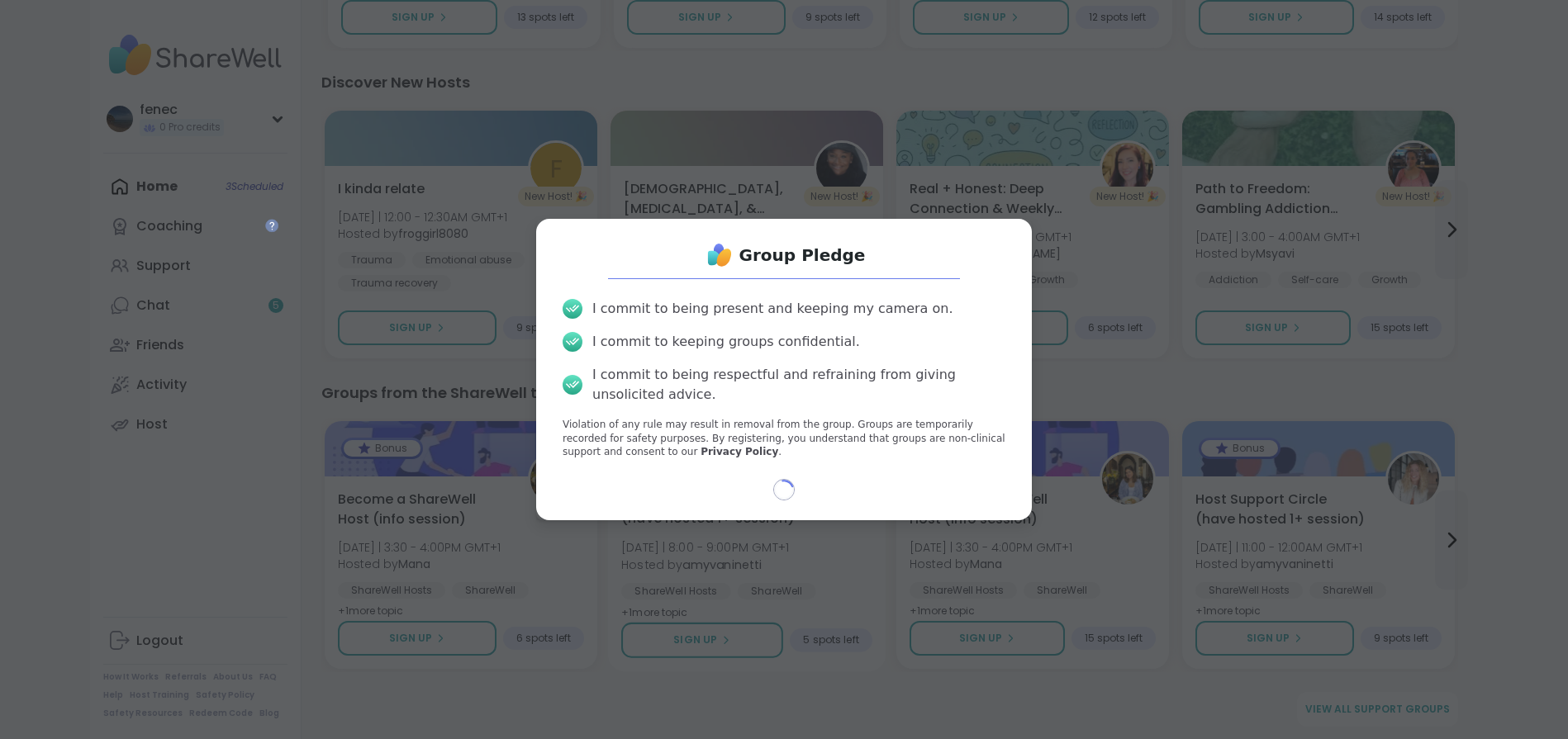
select select "**"
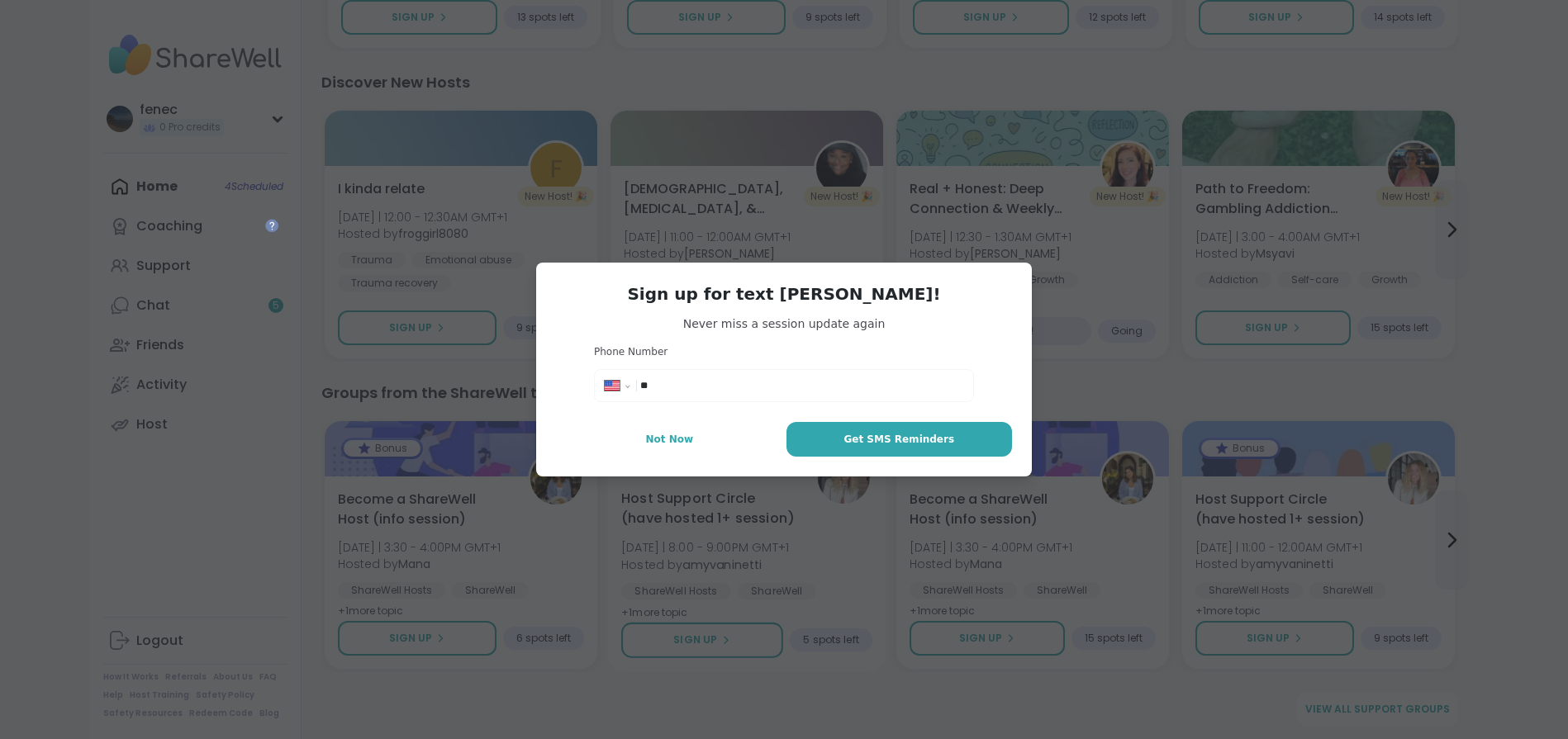
click at [665, 451] on button "Not Now" at bounding box center [669, 439] width 227 height 35
type textarea "*"
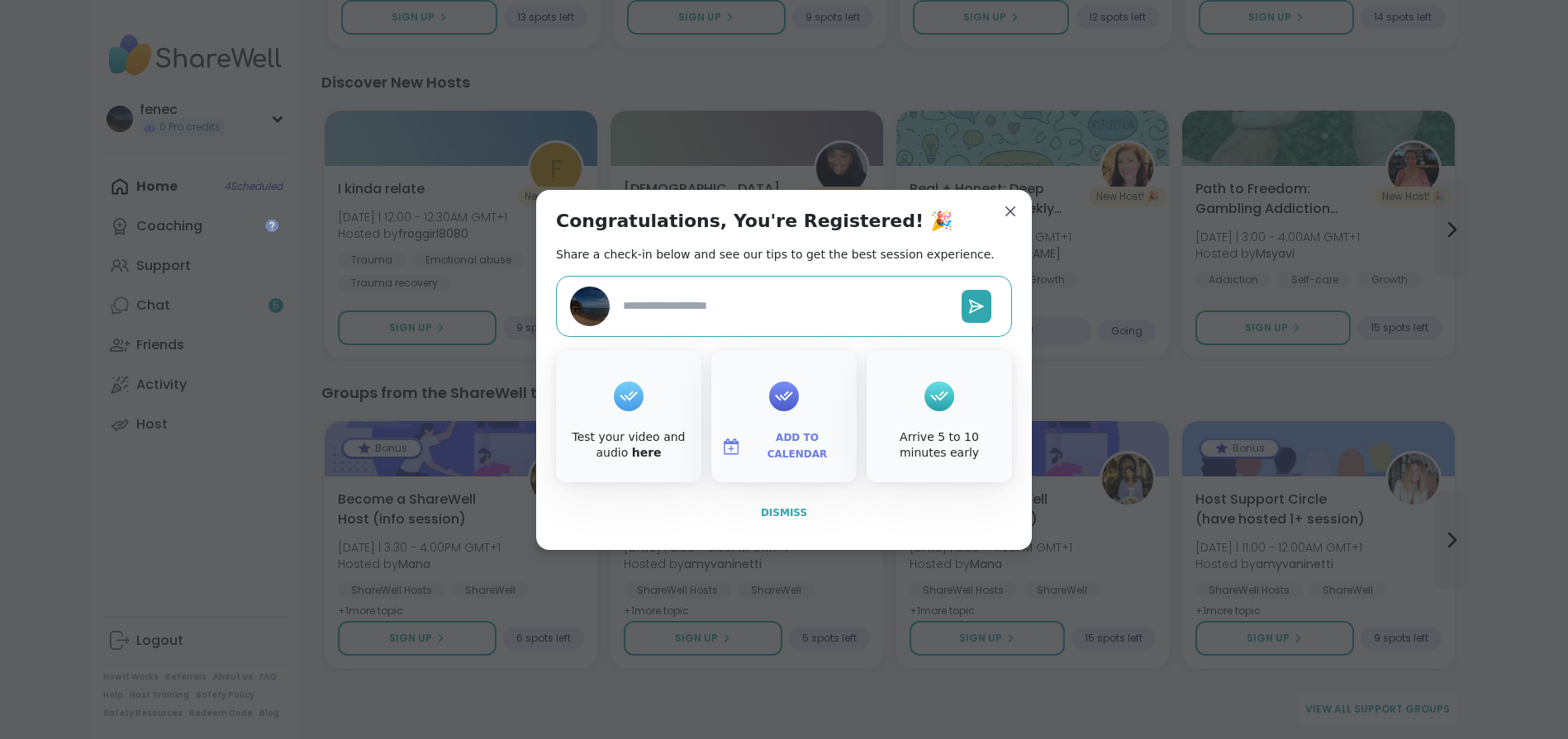
click at [781, 507] on span "Dismiss" at bounding box center [784, 512] width 46 height 11
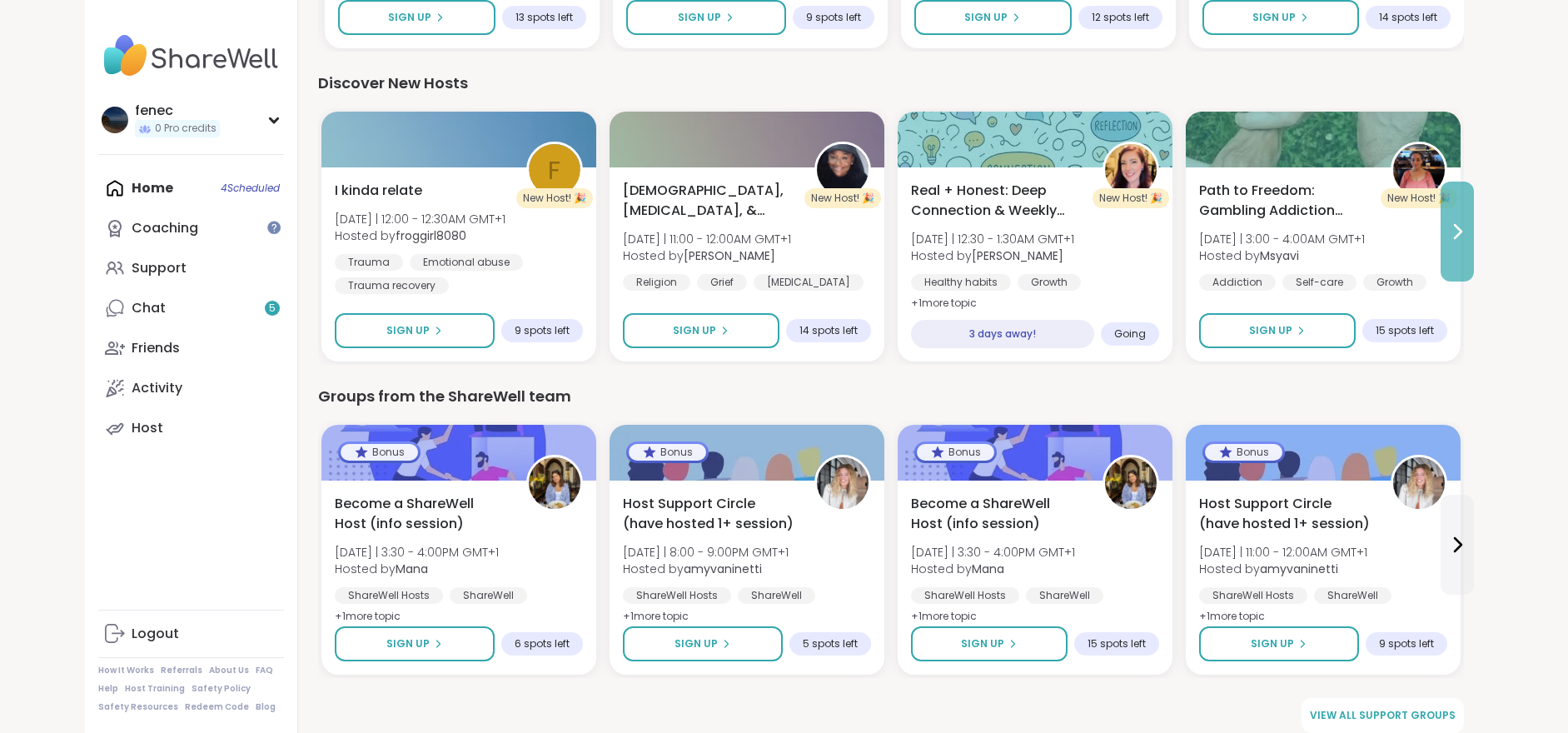
click at [1469, 246] on button at bounding box center [1457, 232] width 33 height 100
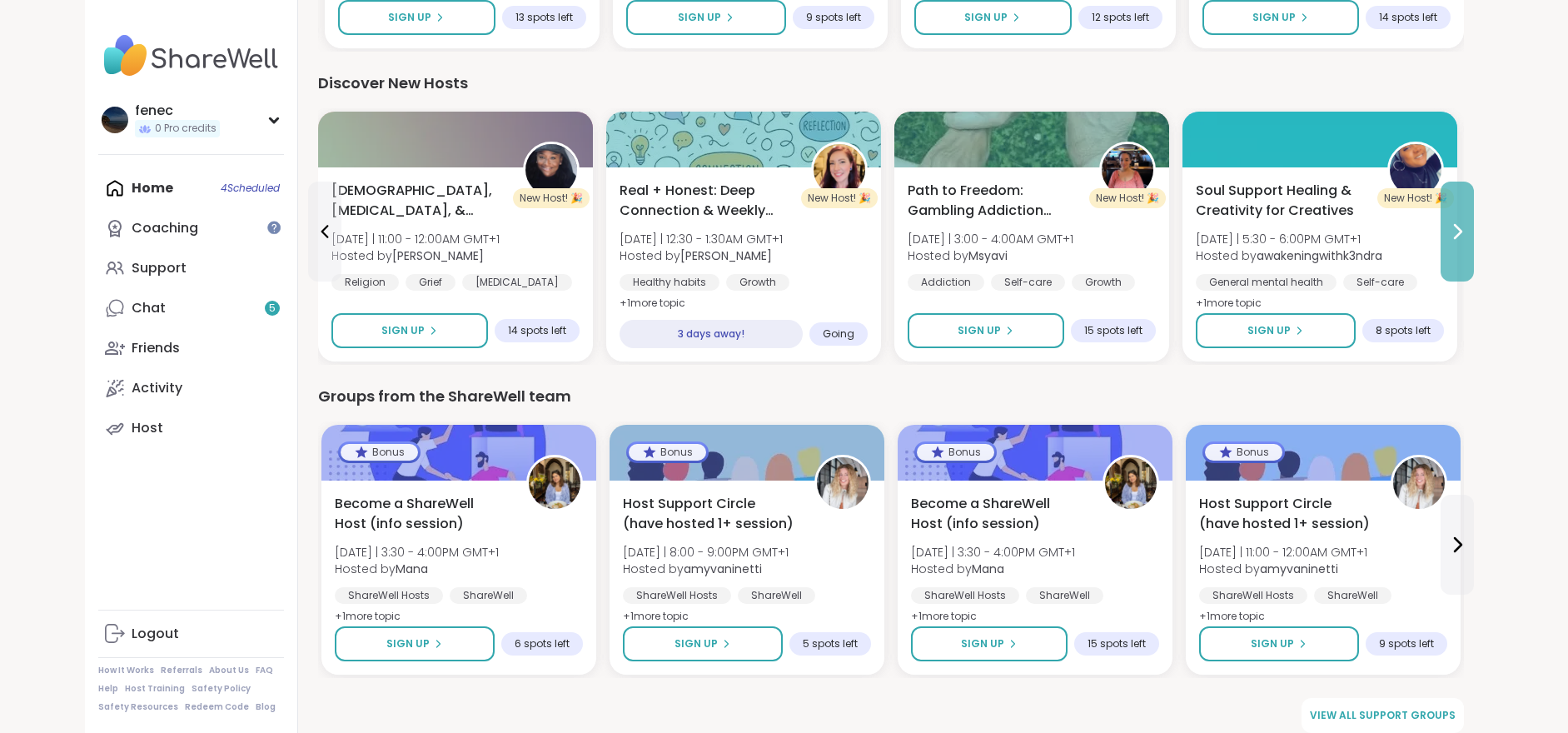
click at [1468, 245] on button at bounding box center [1457, 232] width 33 height 100
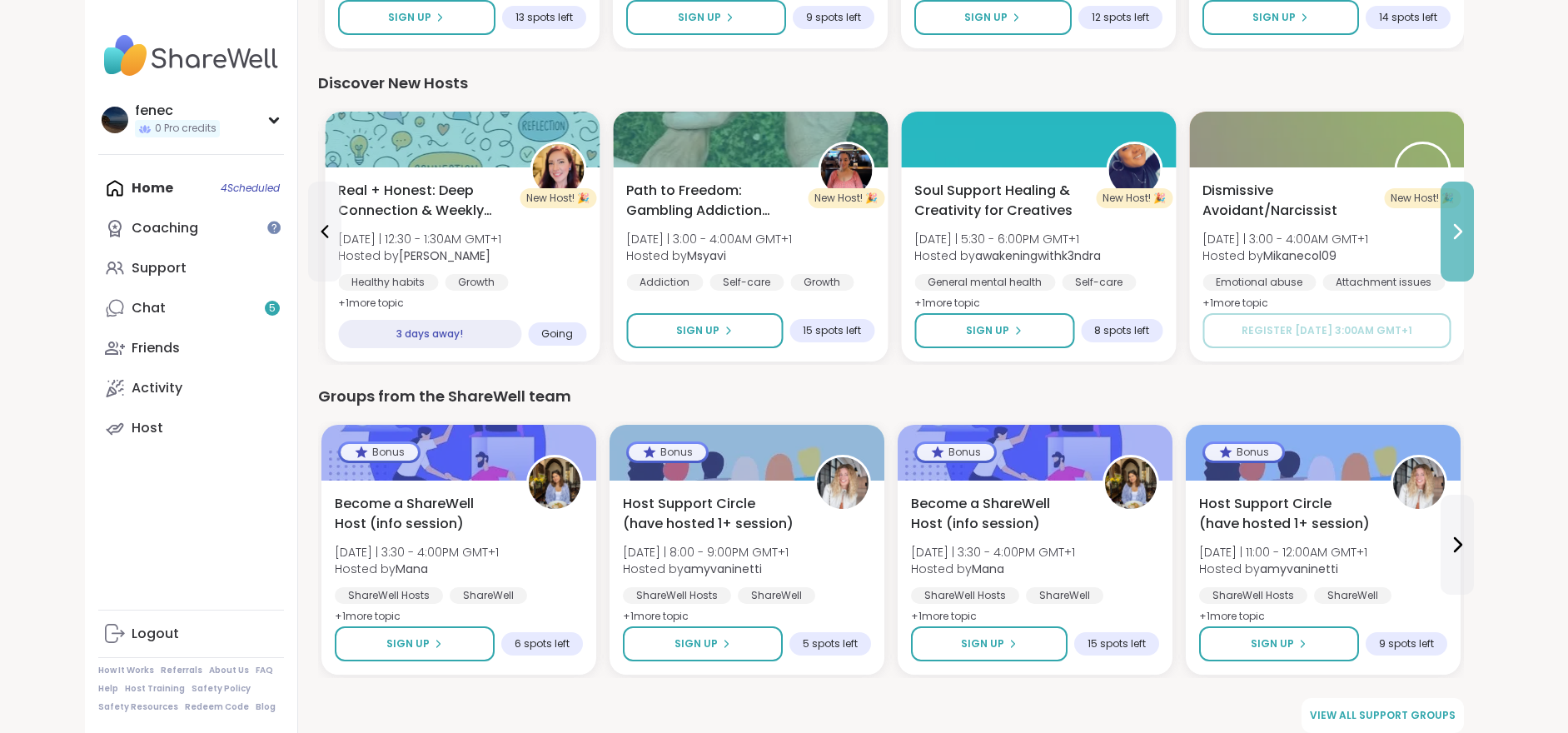
click at [1468, 245] on button at bounding box center [1457, 232] width 33 height 100
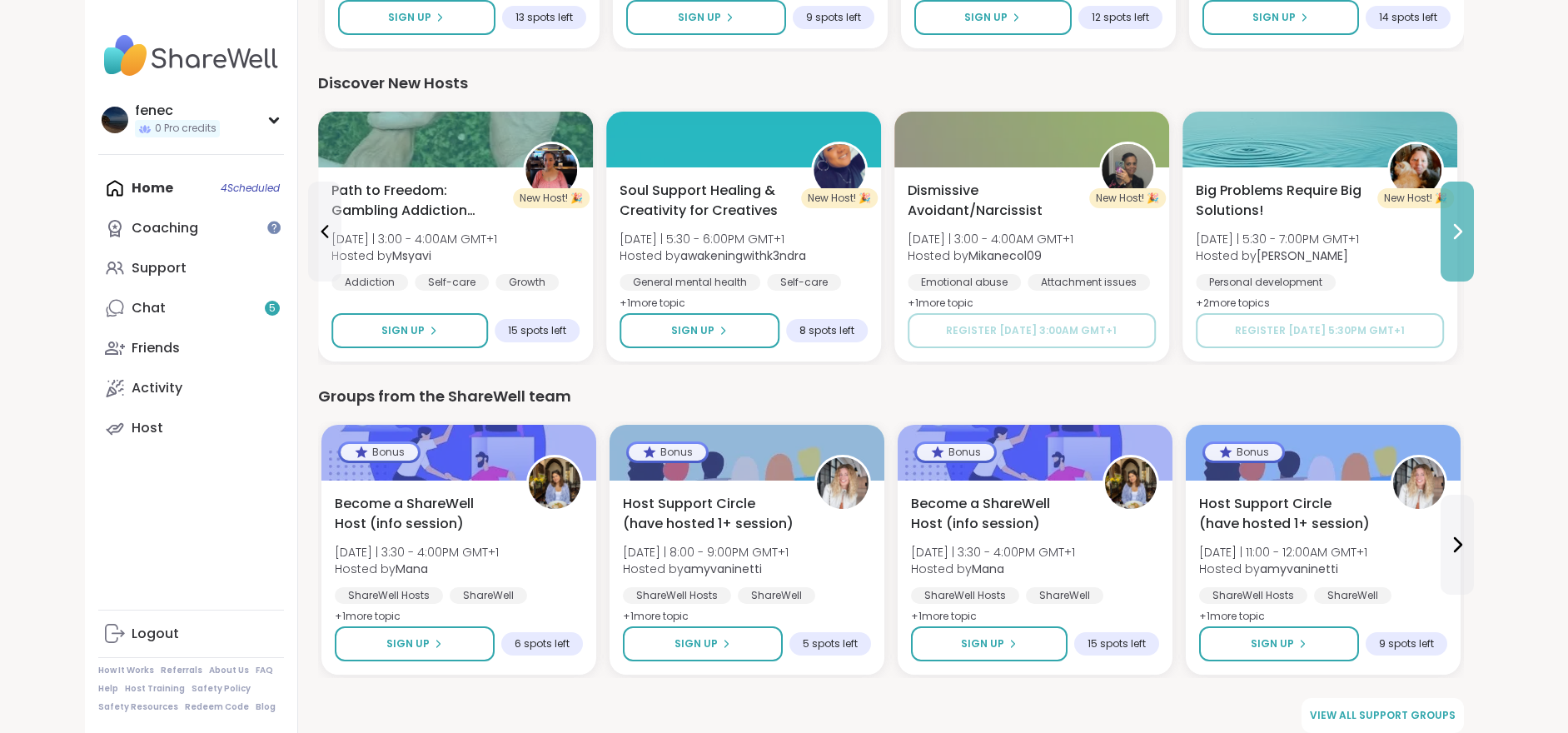
click at [1468, 244] on button at bounding box center [1457, 232] width 33 height 100
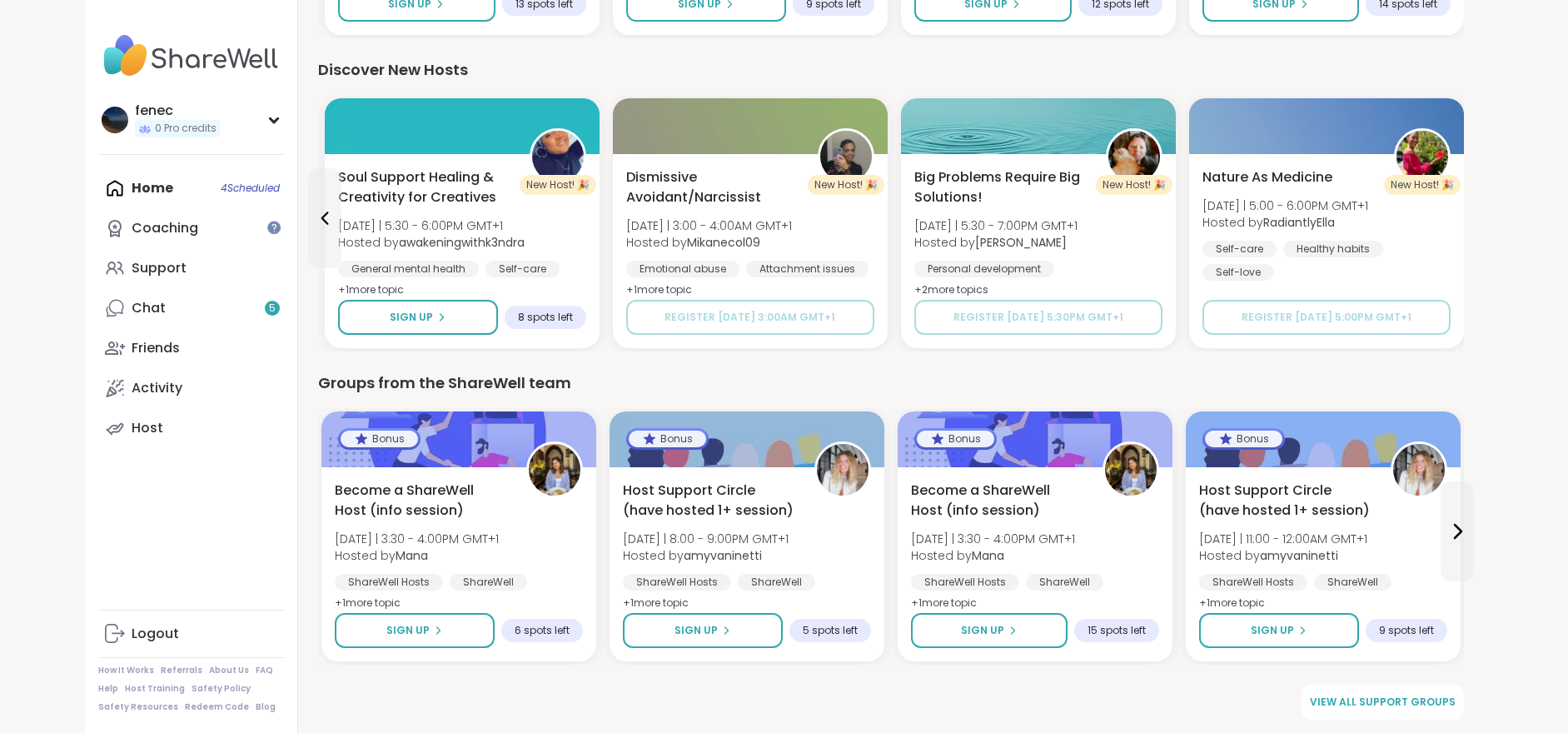
scroll to position [2100, 0]
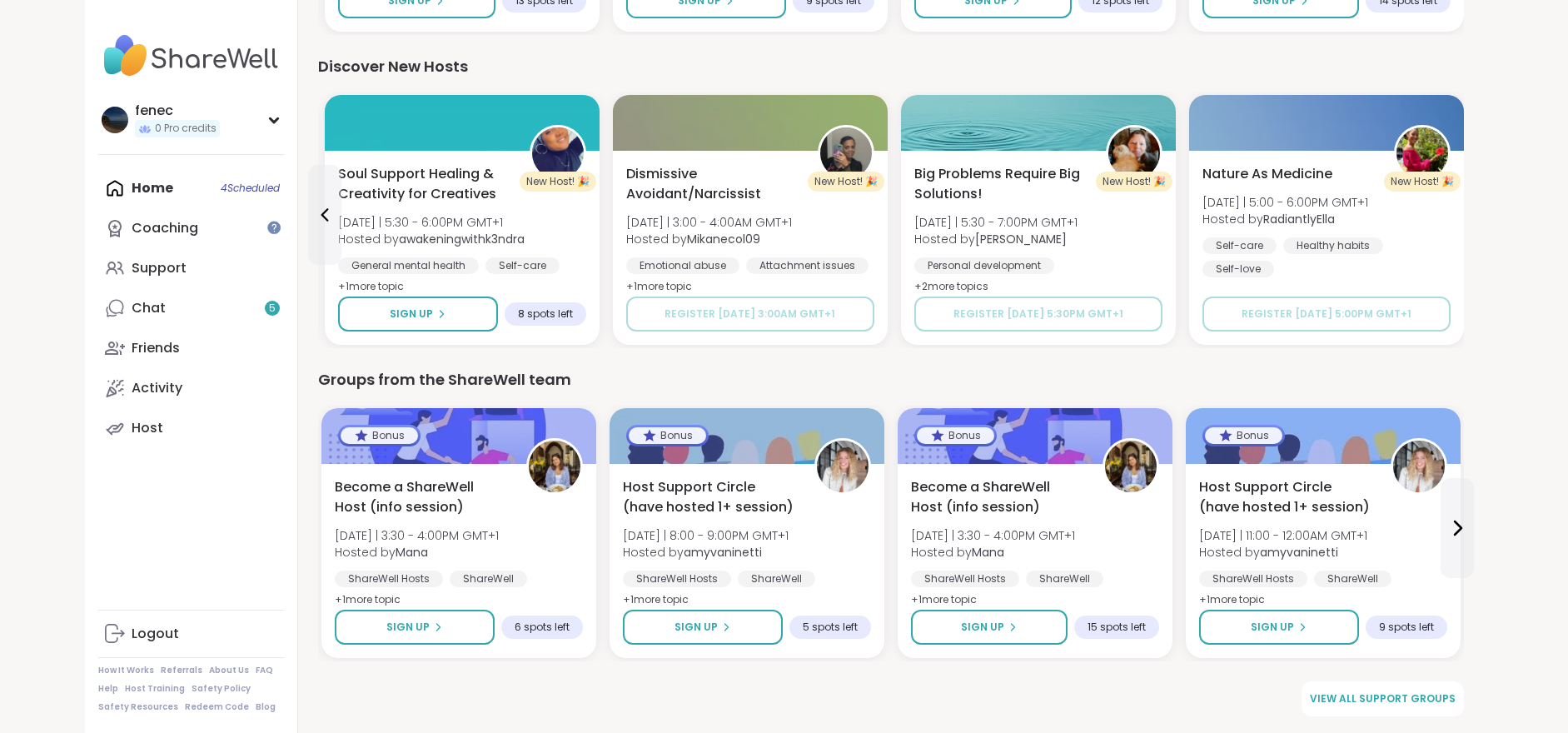
click at [197, 56] on img at bounding box center [191, 55] width 185 height 58
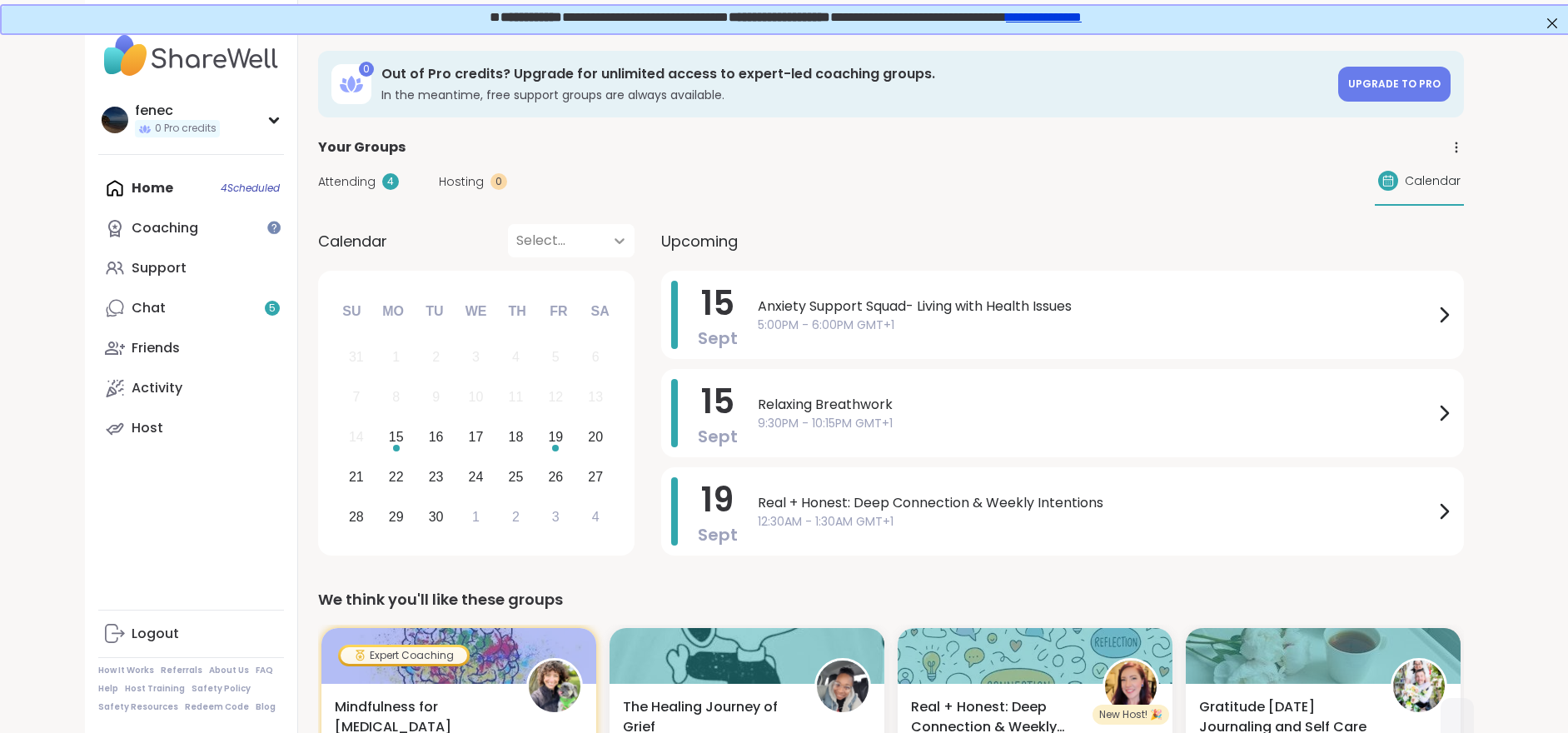
click at [616, 230] on div at bounding box center [619, 241] width 30 height 30
click at [598, 284] on div "September 2025" at bounding box center [571, 284] width 126 height 33
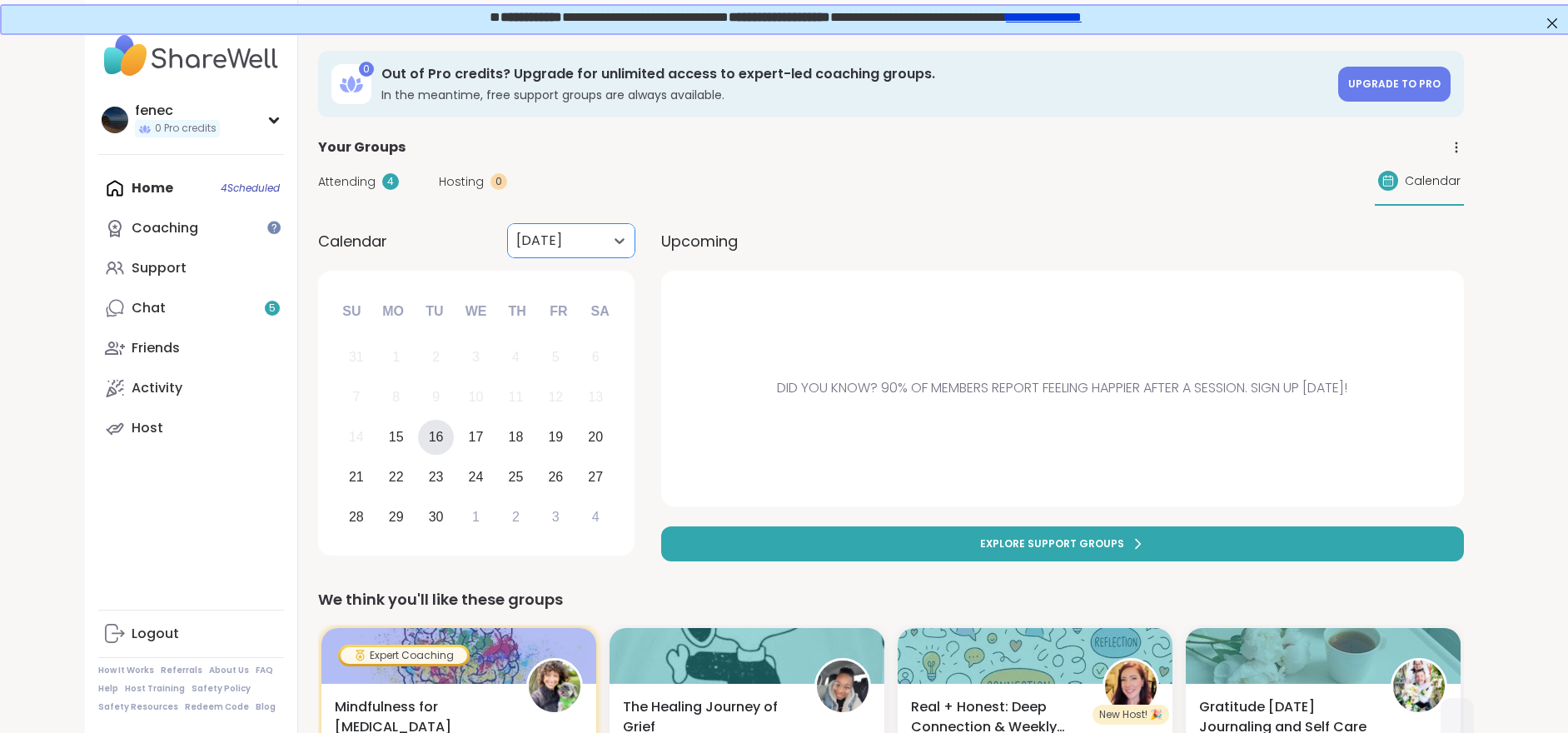
click at [435, 438] on div "16" at bounding box center [436, 437] width 15 height 23
click at [473, 434] on div "17" at bounding box center [476, 437] width 15 height 23
click at [613, 248] on icon at bounding box center [619, 240] width 17 height 17
click at [564, 316] on div "October 2025" at bounding box center [571, 317] width 126 height 33
click at [603, 237] on div "October 2025" at bounding box center [556, 241] width 97 height 33
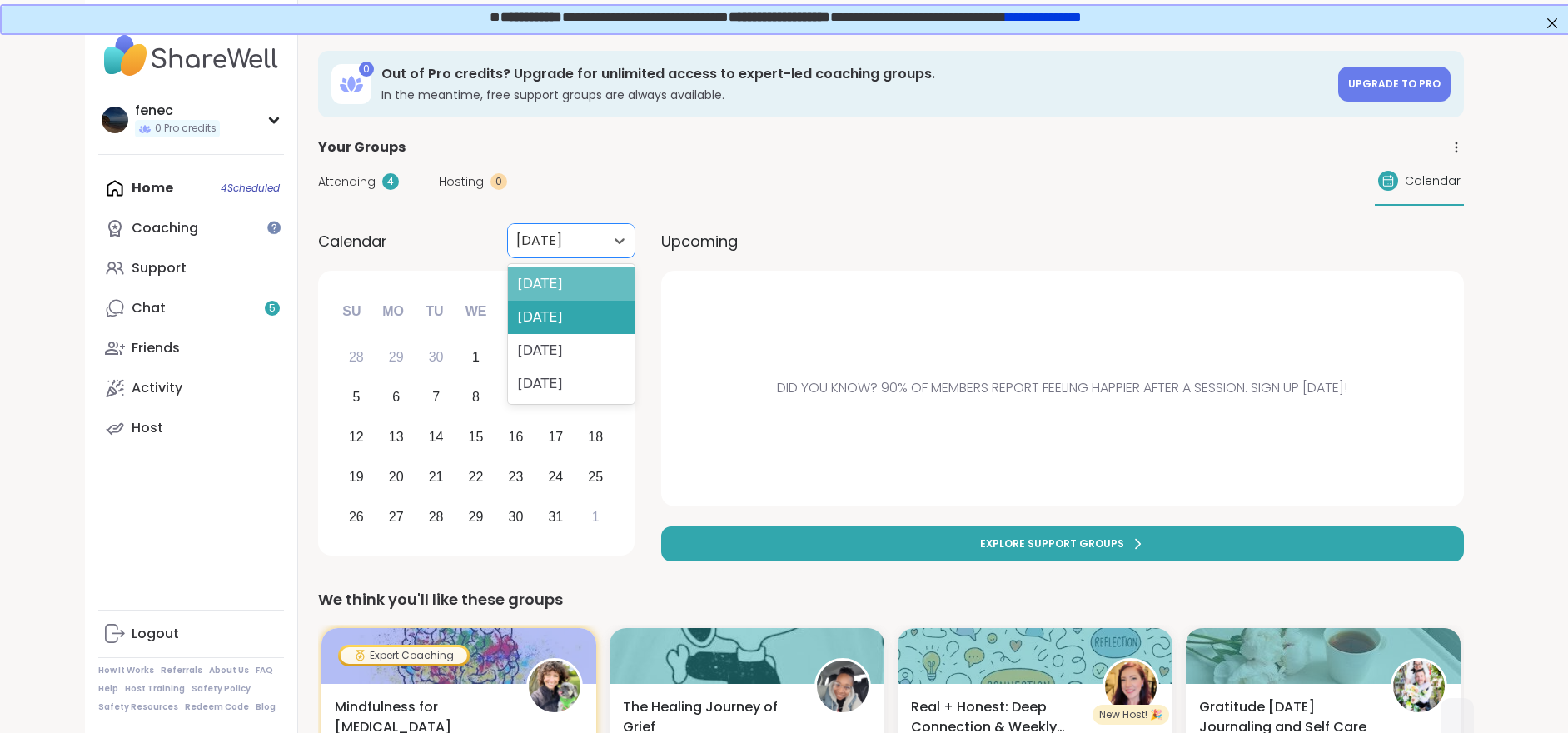
click at [584, 287] on div "September 2025" at bounding box center [571, 284] width 126 height 33
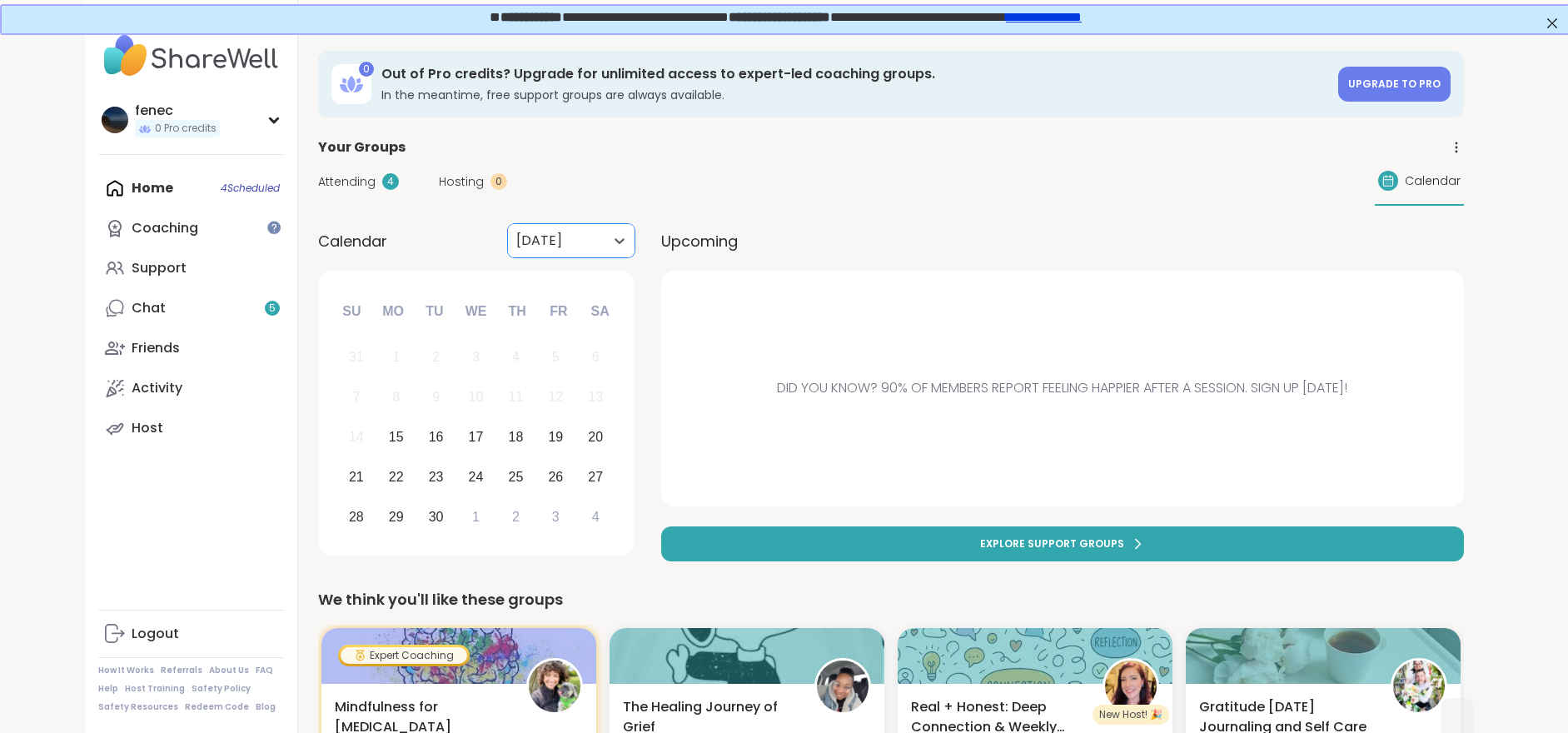
click at [141, 186] on div "Home 4 Scheduled Coaching Support Chat 5 Friends Activity Host" at bounding box center [191, 308] width 185 height 280
click at [166, 237] on div "Coaching" at bounding box center [165, 228] width 67 height 18
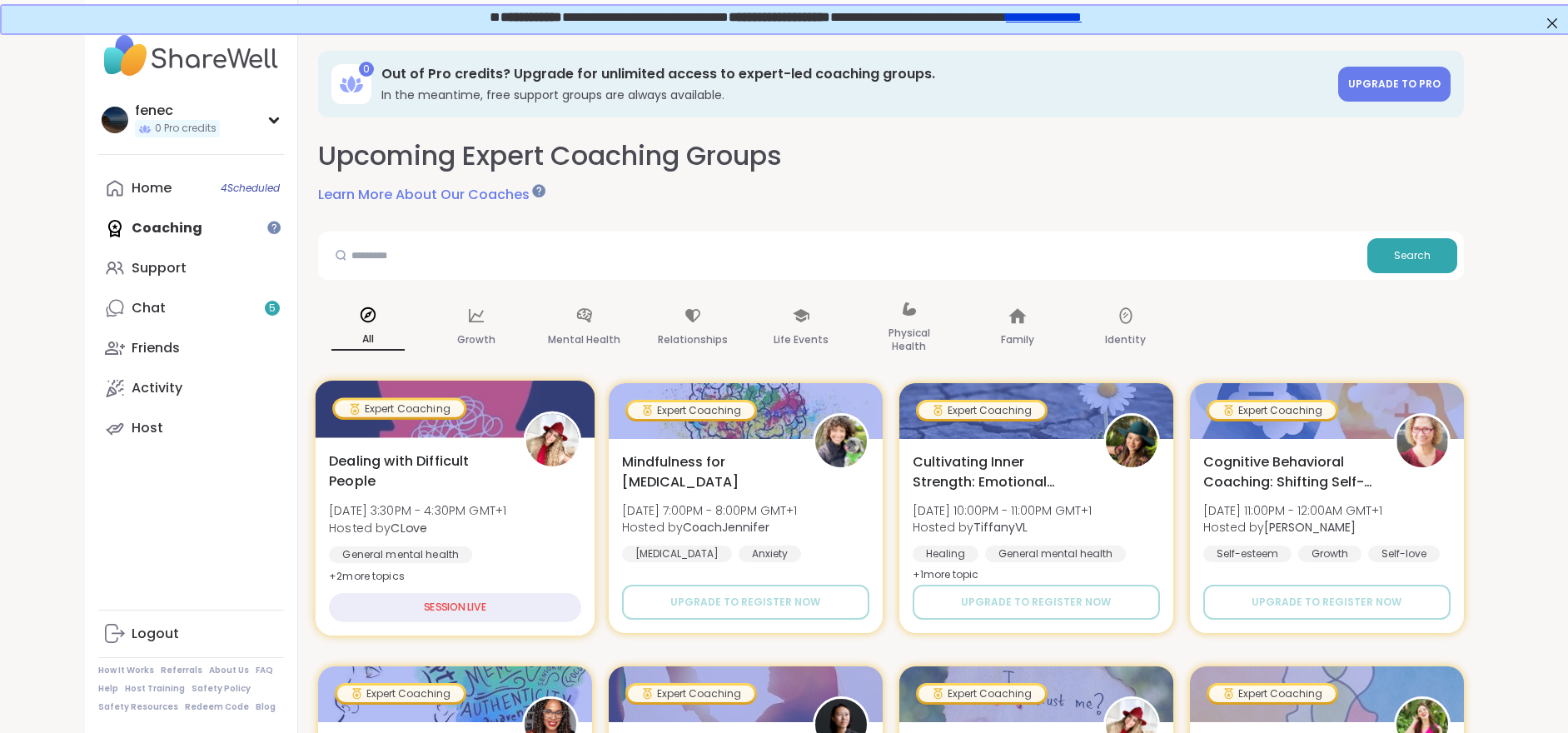
click at [452, 519] on span "Hosted by CLove" at bounding box center [417, 527] width 177 height 17
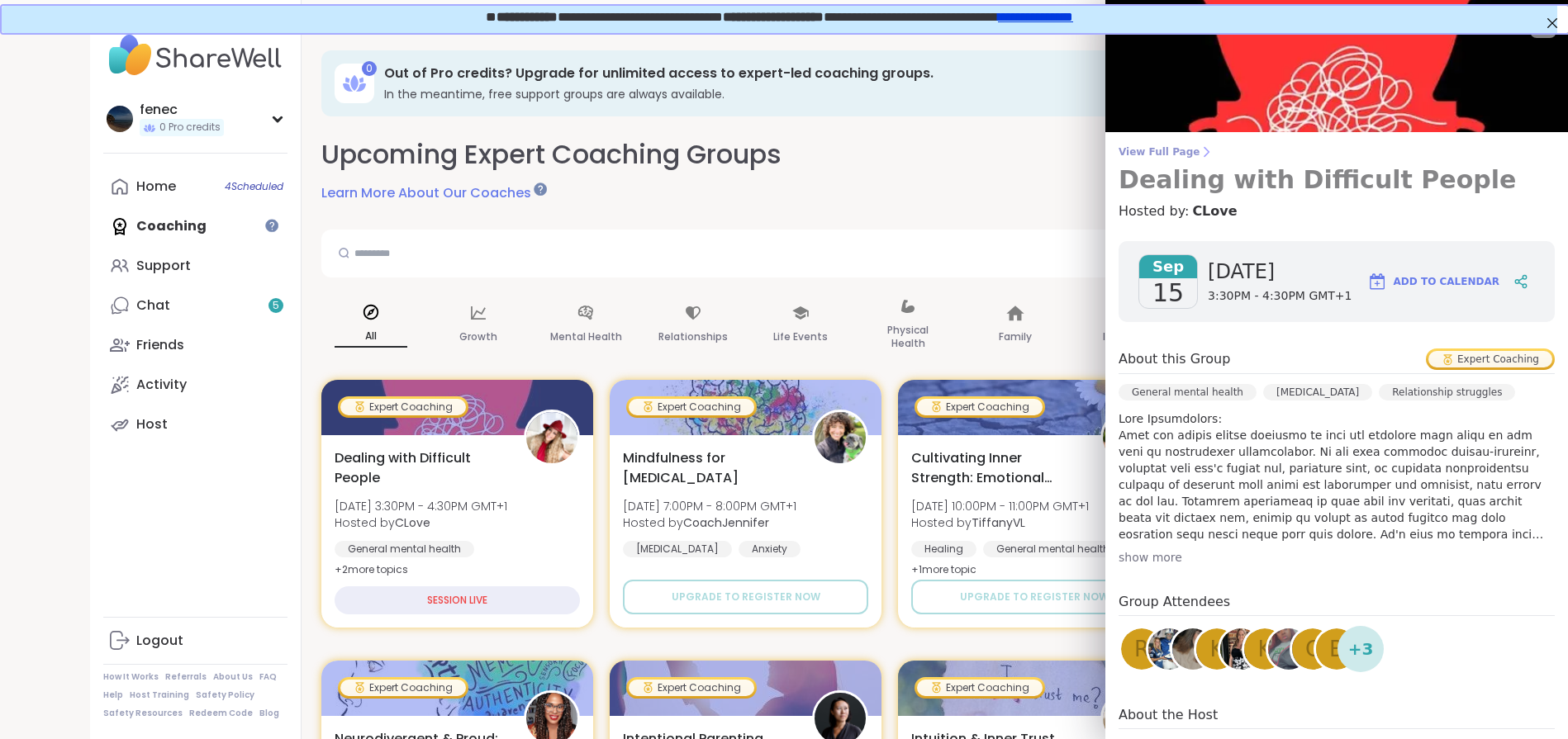
click at [1294, 183] on h3 "Dealing with Difficult People" at bounding box center [1337, 180] width 437 height 30
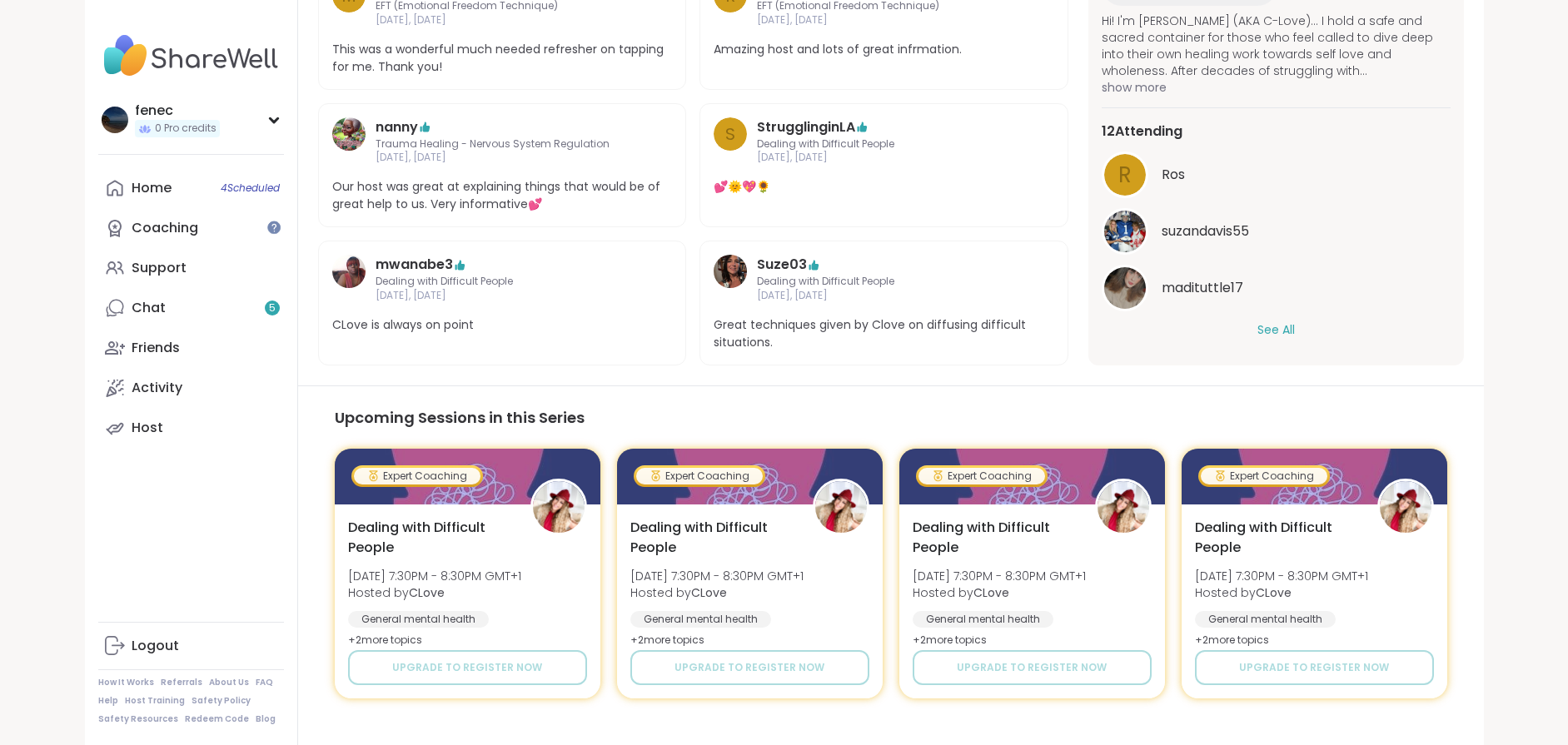
scroll to position [881, 0]
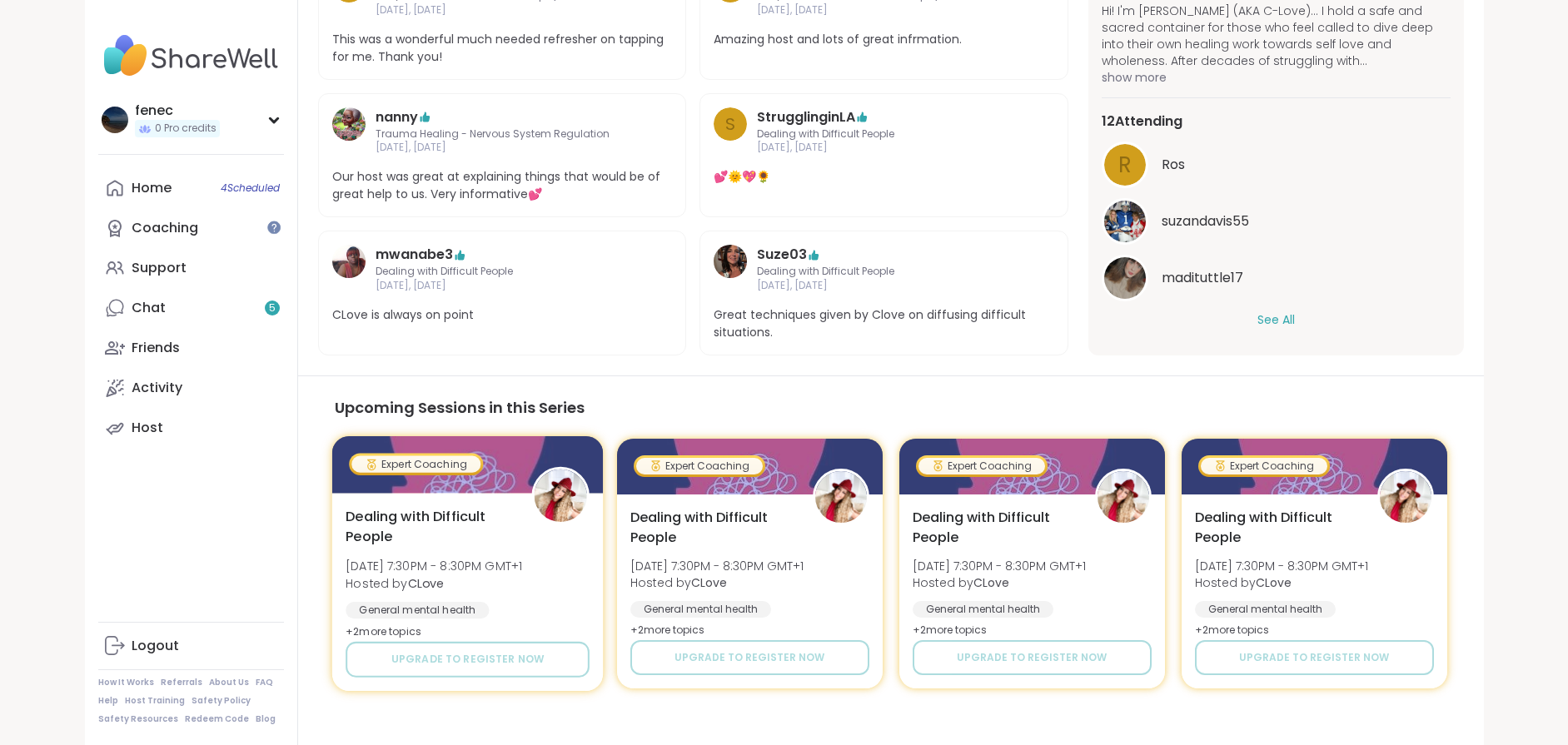
click at [409, 602] on div "General mental health" at bounding box center [416, 610] width 143 height 17
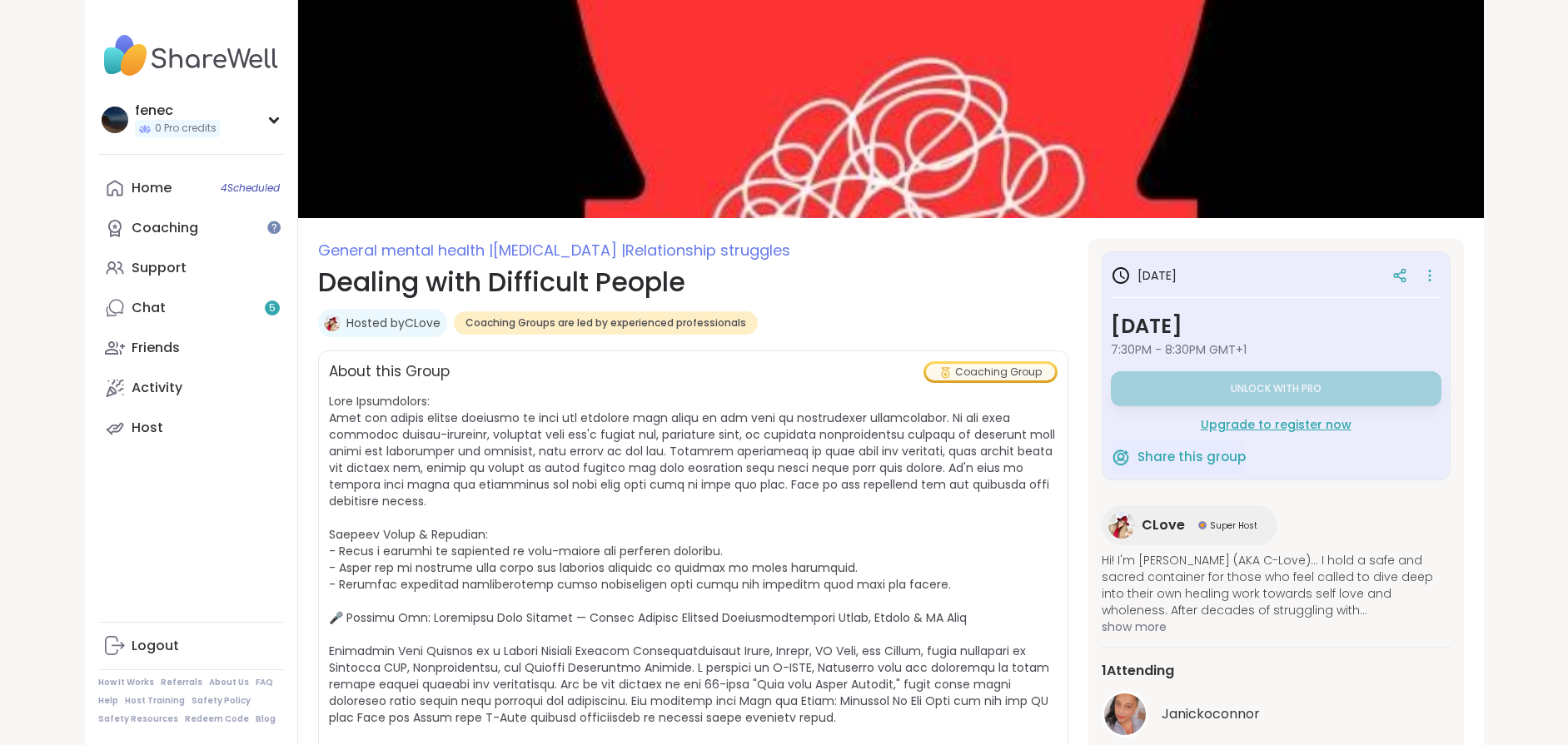
click at [349, 320] on link "Hosted by CLove" at bounding box center [393, 322] width 94 height 17
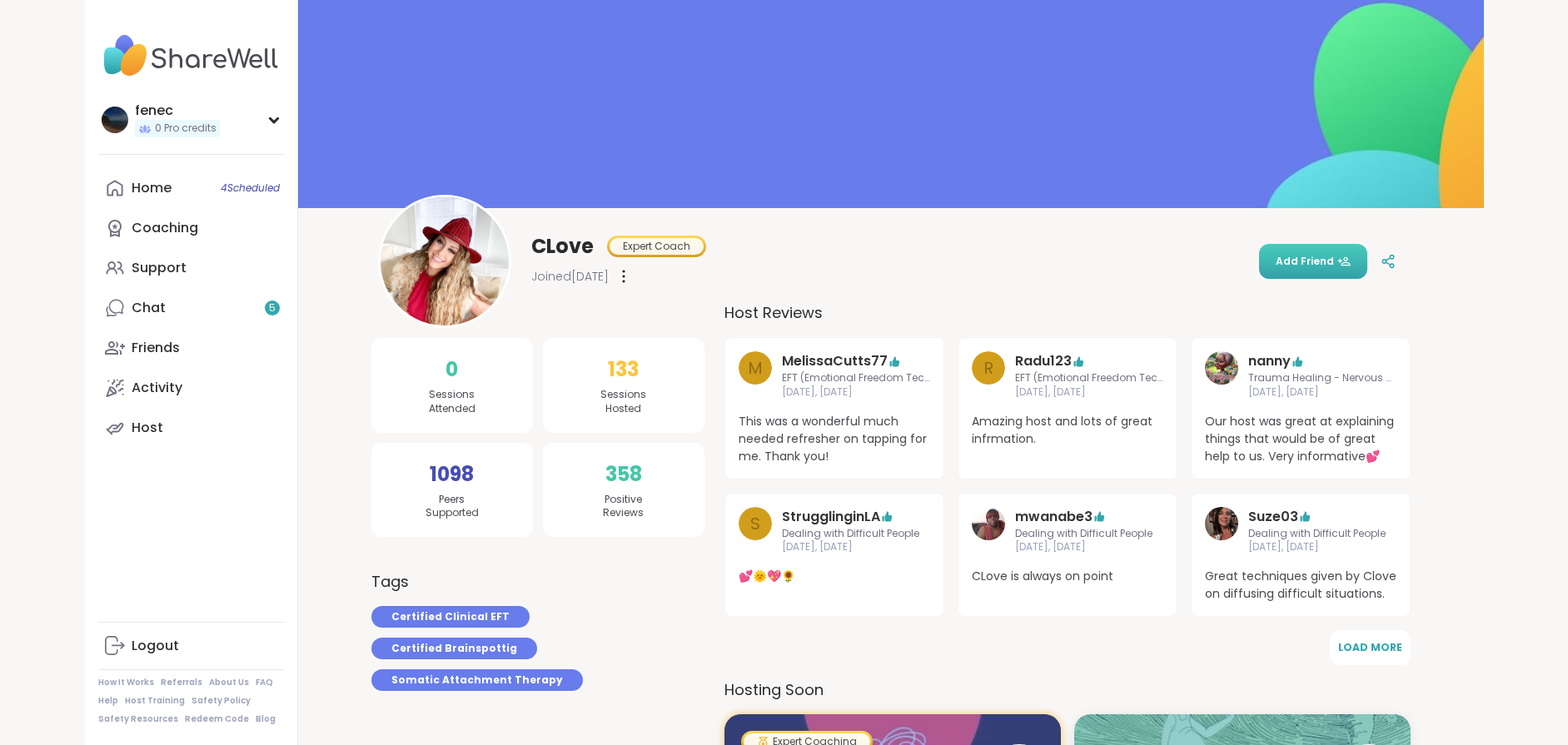
click at [1317, 265] on span "Add Friend" at bounding box center [1312, 261] width 75 height 15
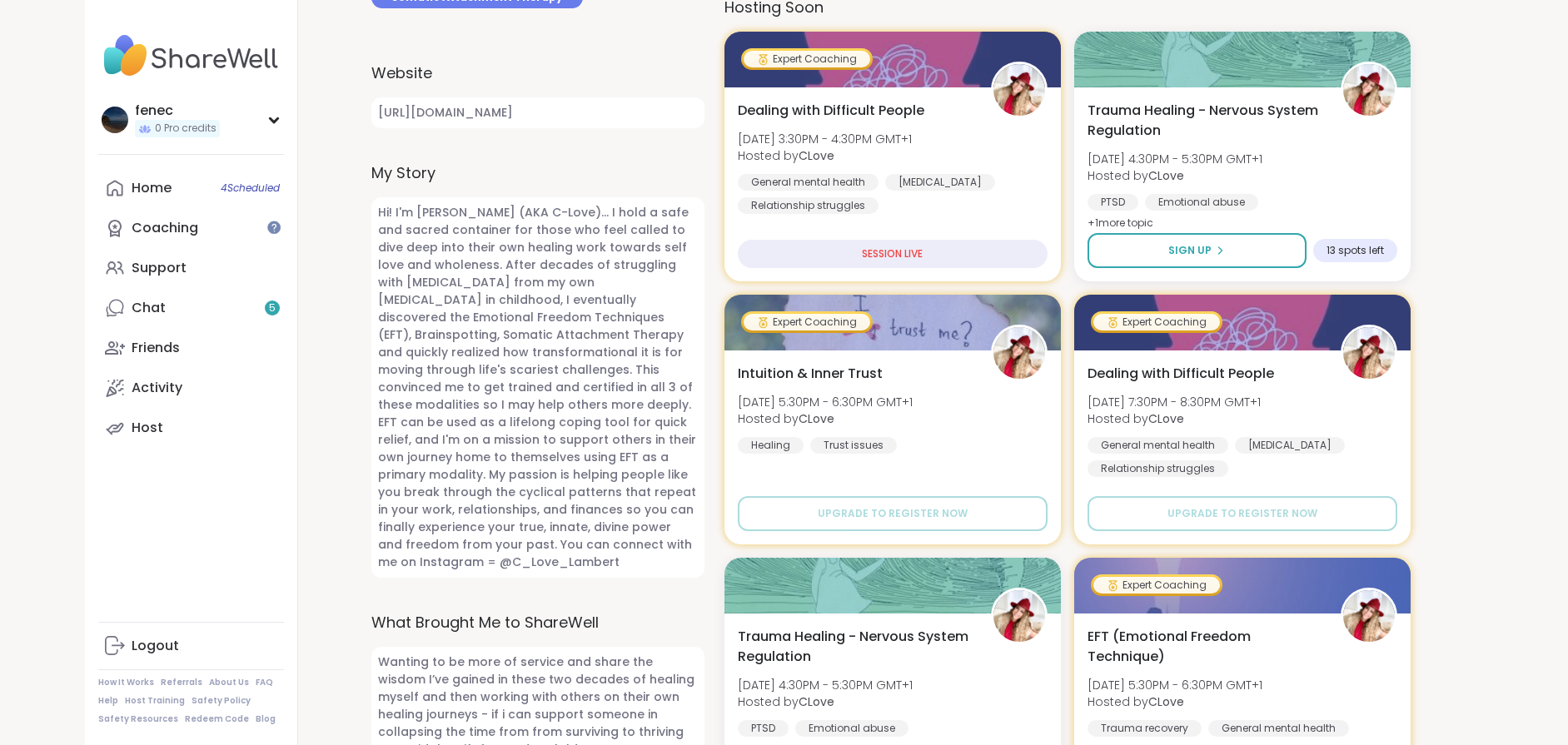
scroll to position [583, 0]
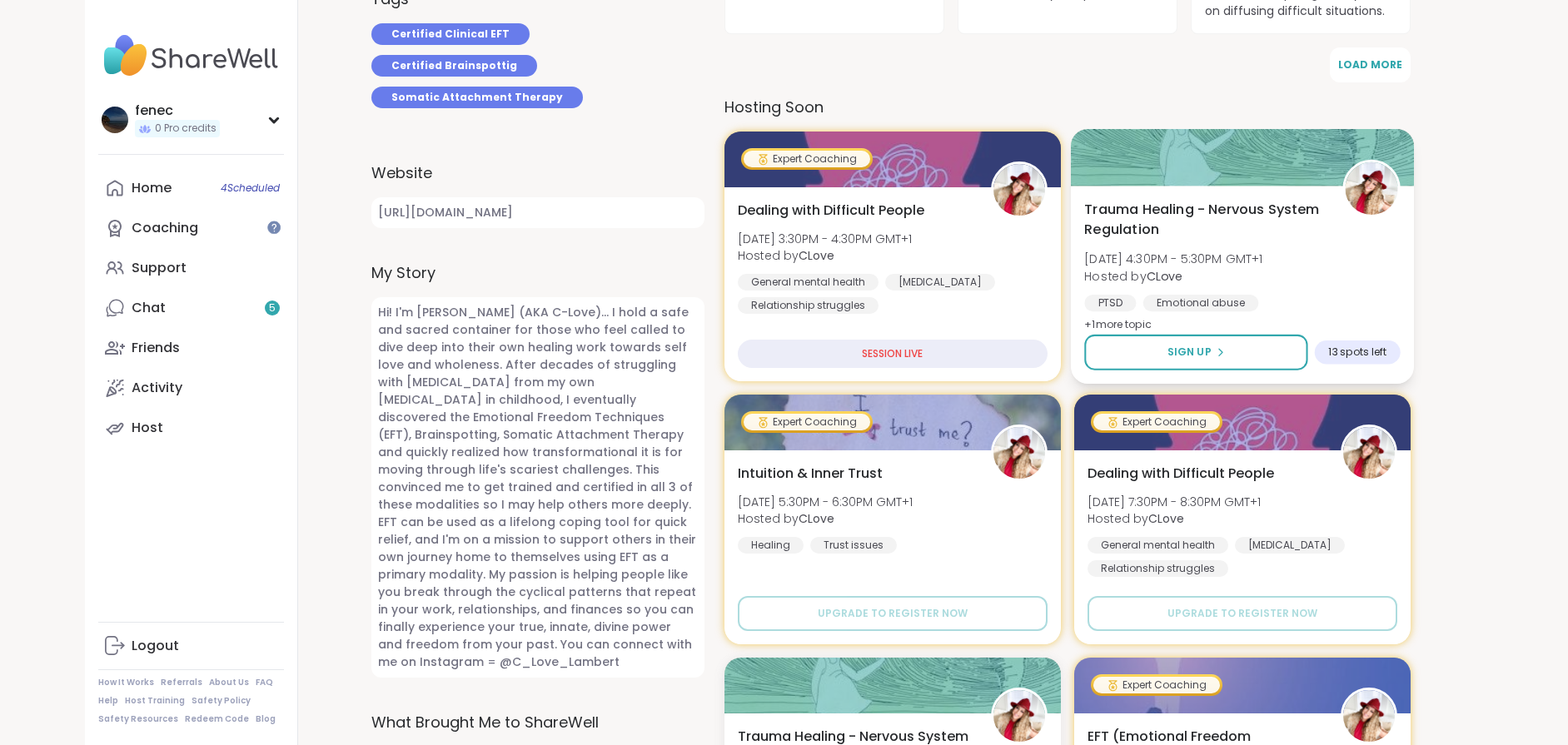
click at [1355, 289] on div "Trauma Healing - Nervous System Regulation Tue, Sep 16 | 4:30PM - 5:30PM GMT+1 …" at bounding box center [1241, 268] width 315 height 136
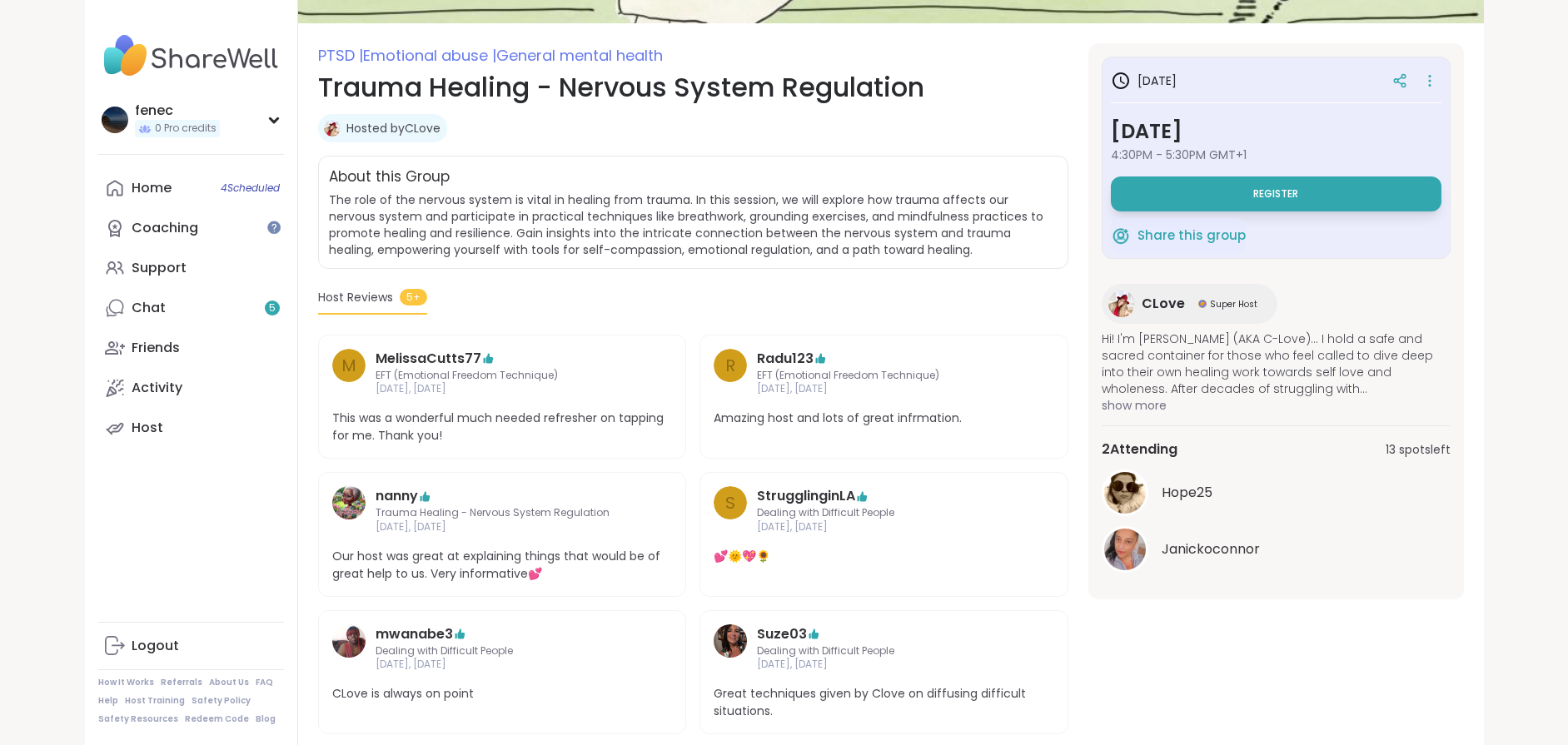
scroll to position [174, 0]
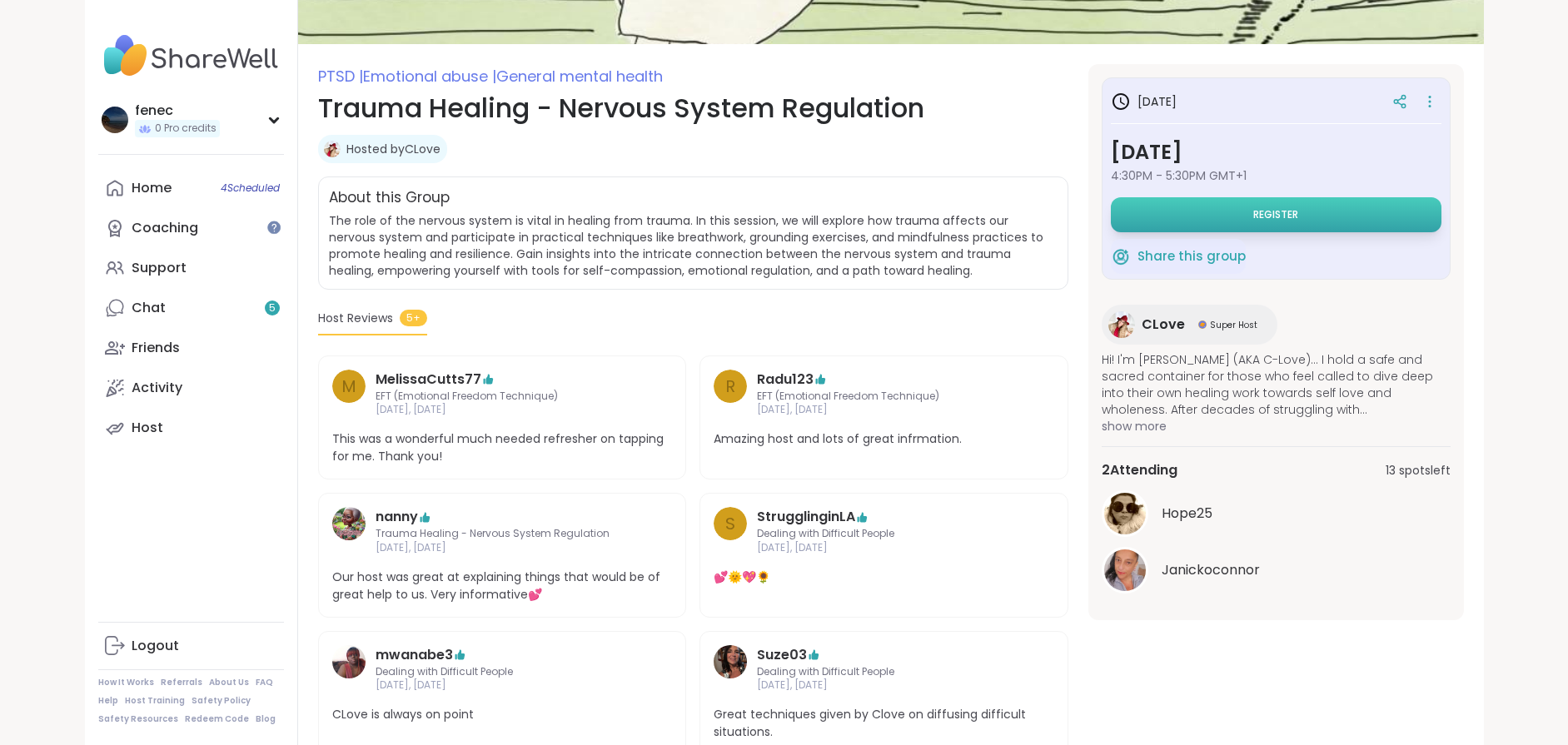
click at [1283, 219] on span "Register" at bounding box center [1275, 214] width 45 height 13
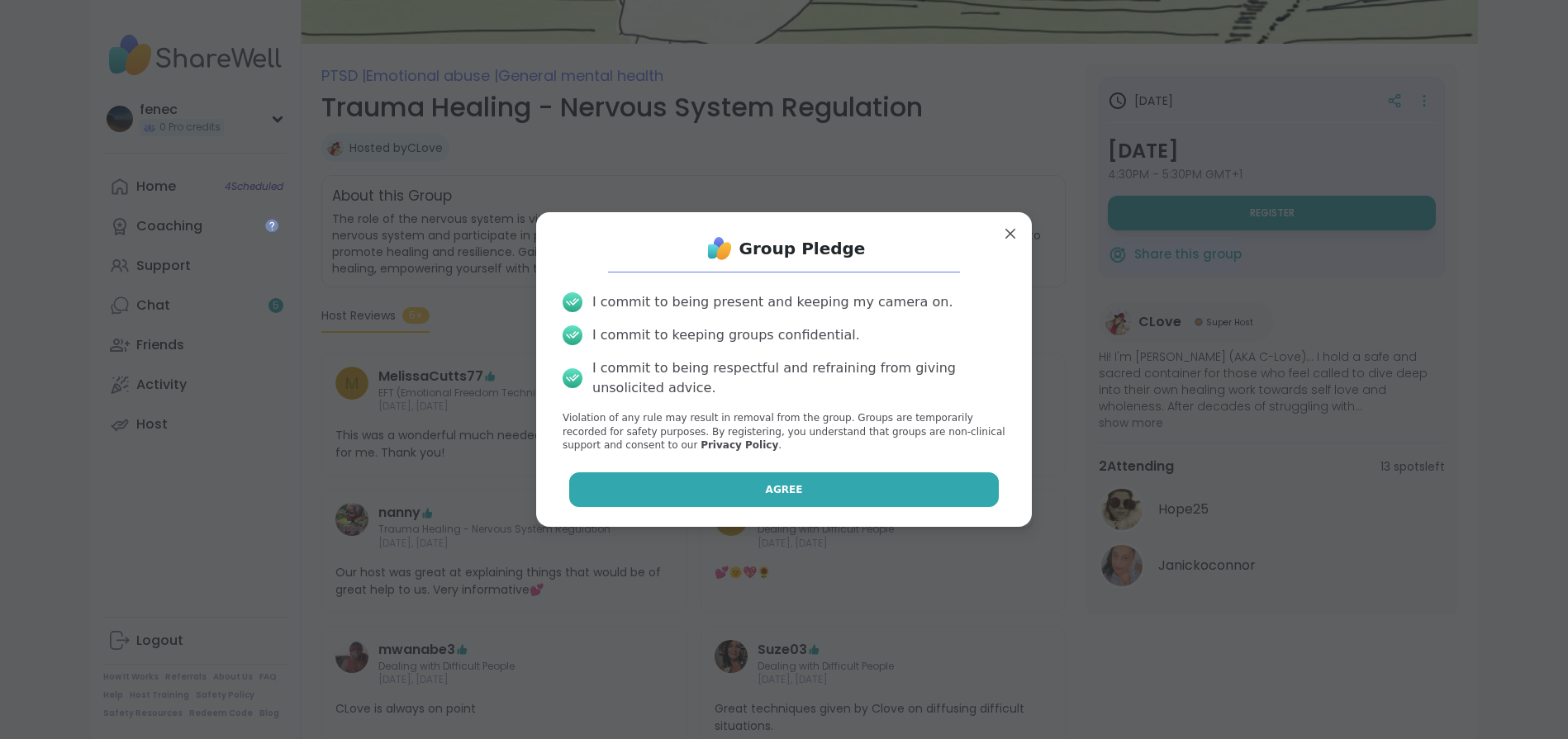
click at [821, 484] on button "Agree" at bounding box center [784, 490] width 431 height 35
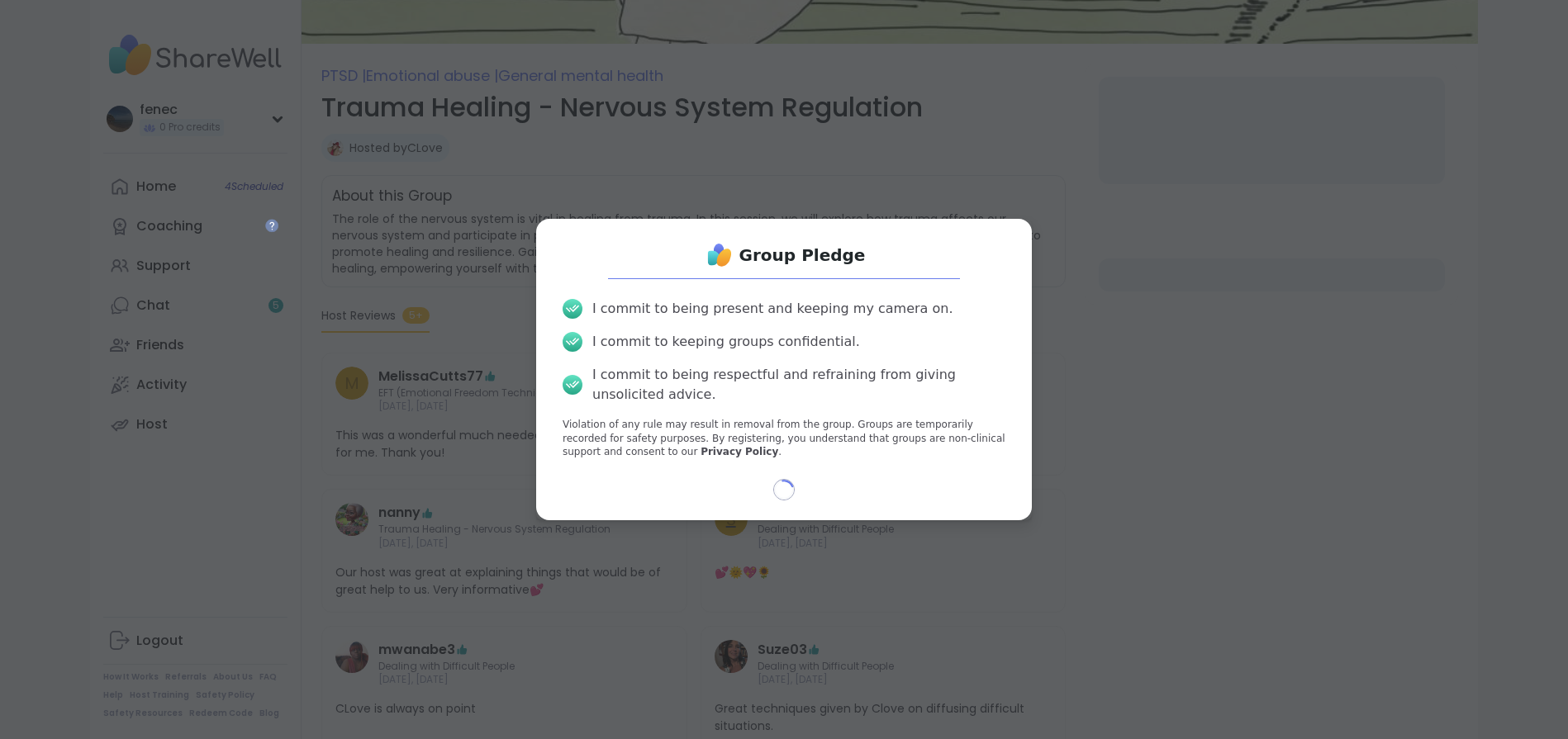
select select "**"
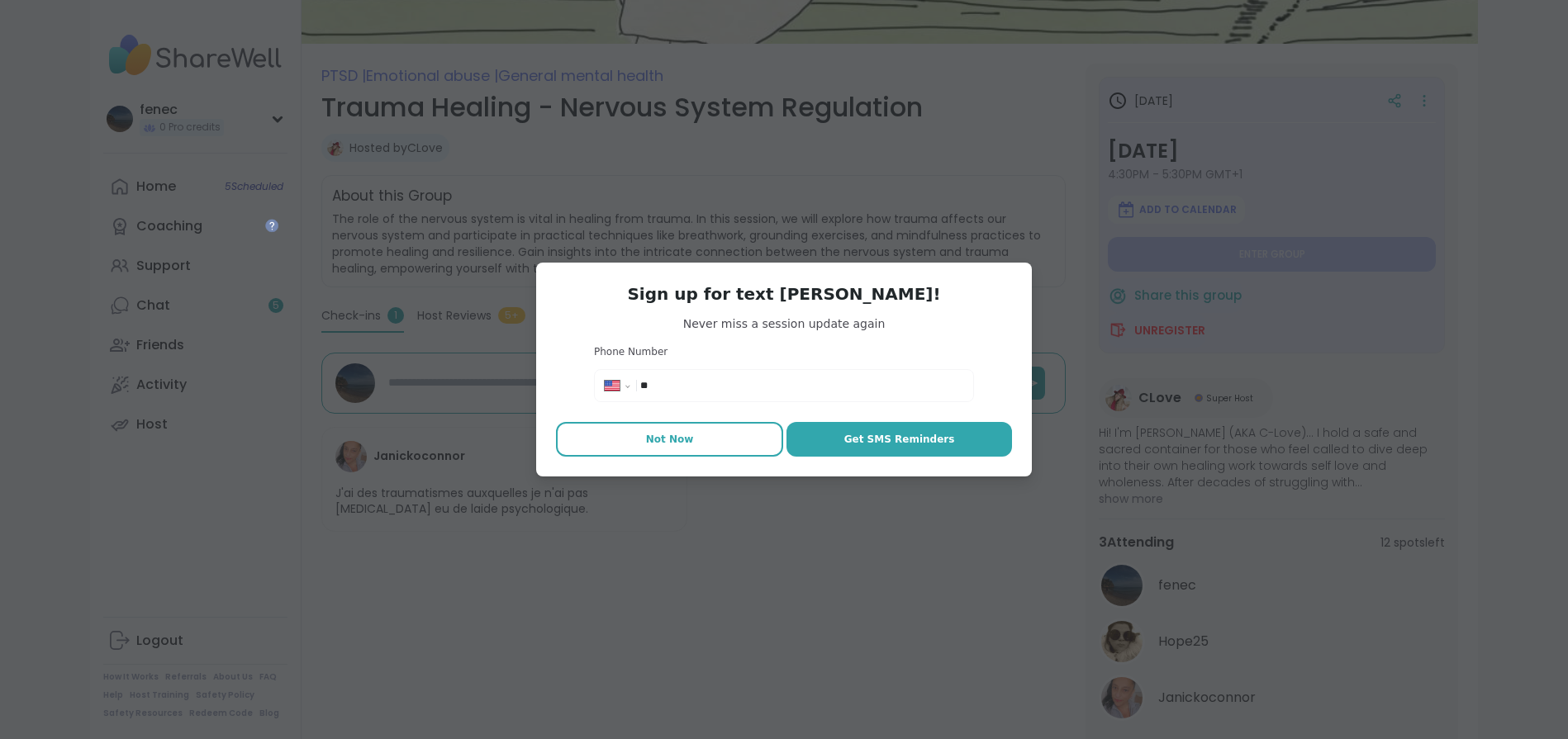
click at [665, 444] on span "Not Now" at bounding box center [669, 439] width 48 height 15
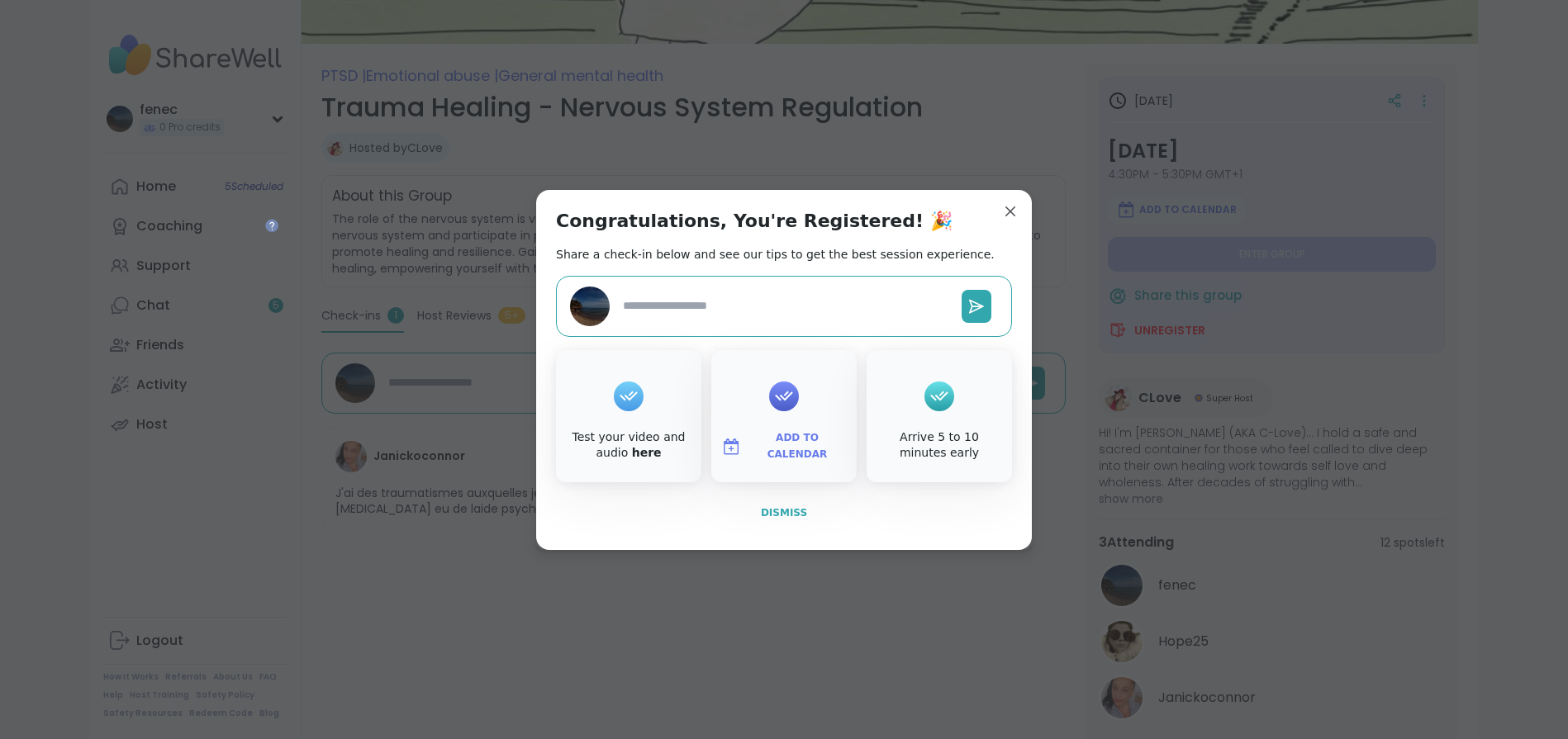
click at [779, 515] on span "Dismiss" at bounding box center [784, 512] width 46 height 11
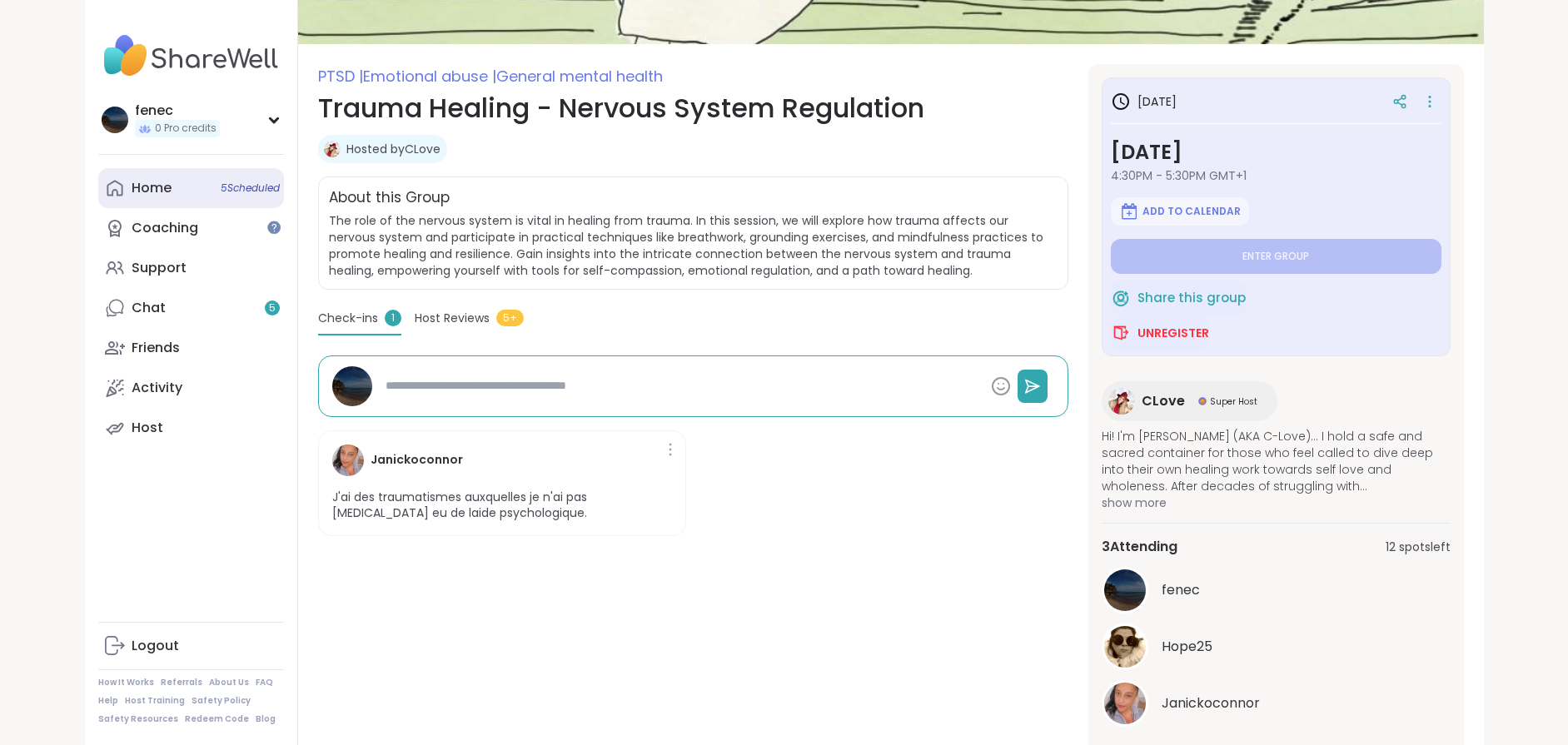
click at [168, 189] on div "Home 5 Scheduled" at bounding box center [152, 188] width 40 height 18
type textarea "*"
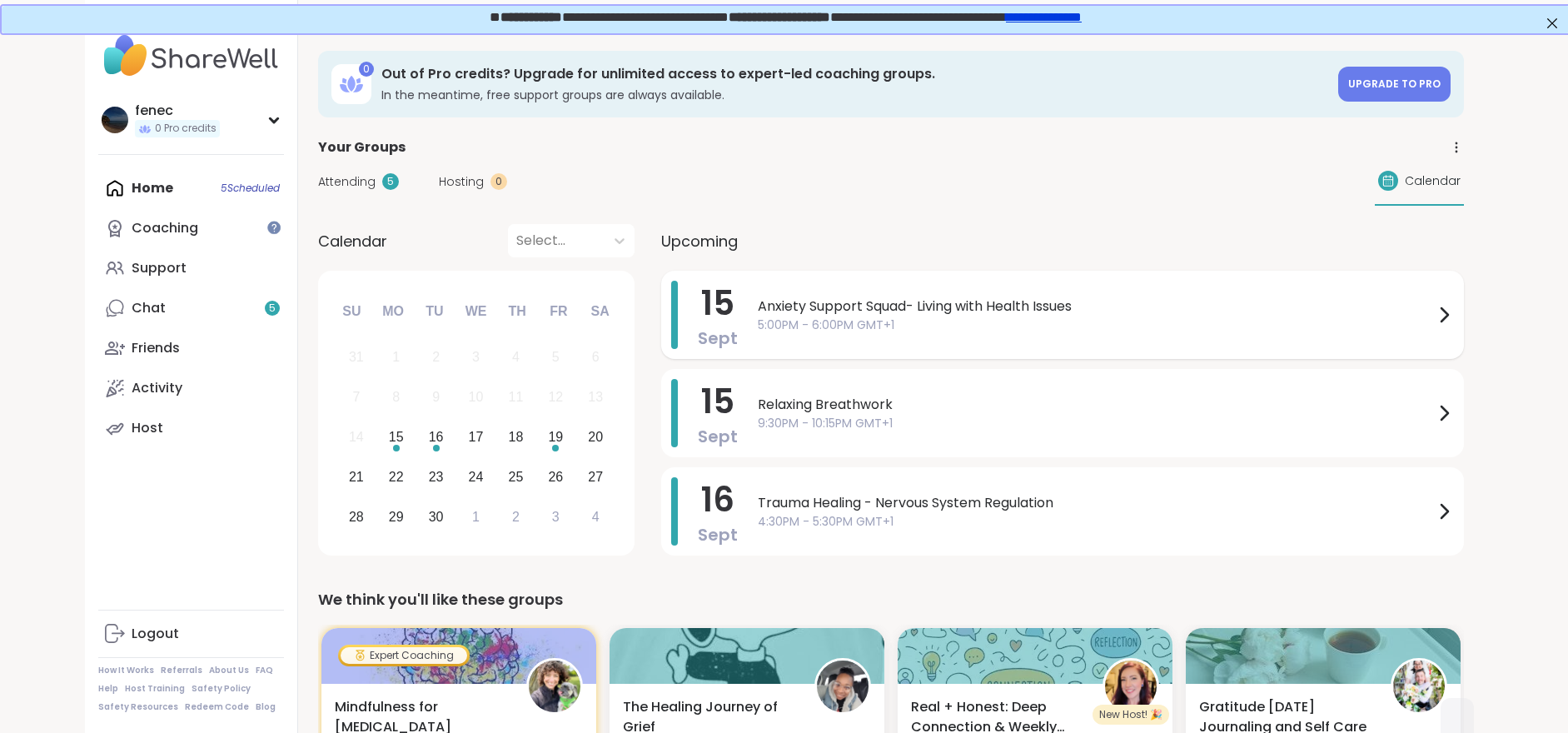
click at [921, 319] on span "5:00PM - 6:00PM GMT+1" at bounding box center [1096, 325] width 676 height 18
